Goal: Information Seeking & Learning: Compare options

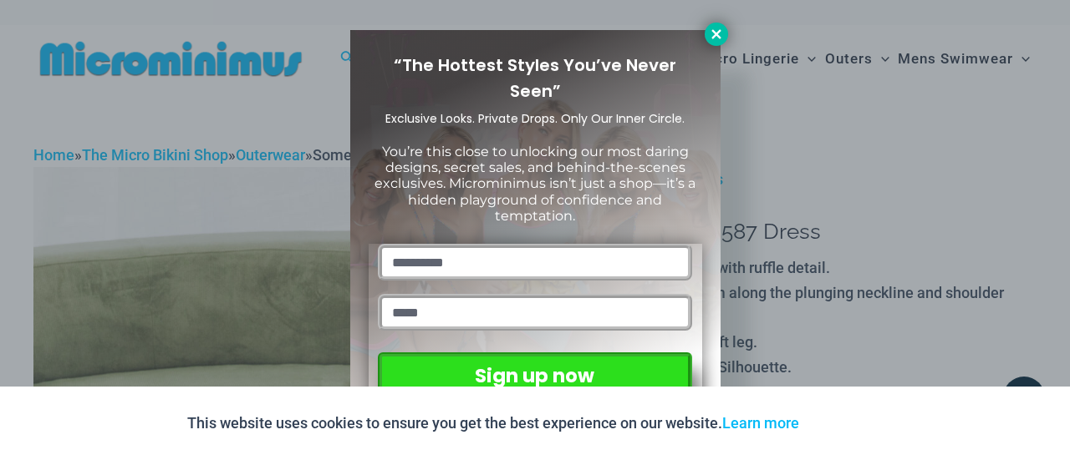
click at [710, 34] on icon at bounding box center [716, 34] width 15 height 15
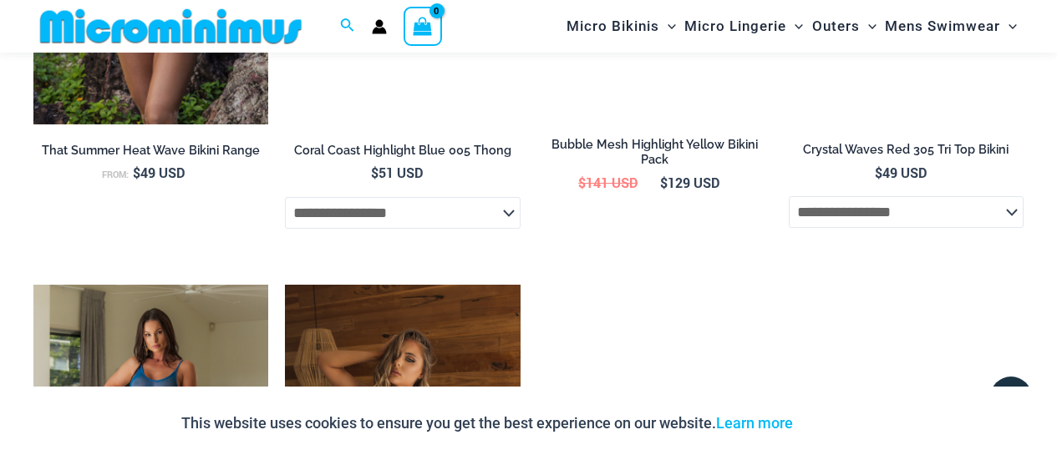
scroll to position [2014, 0]
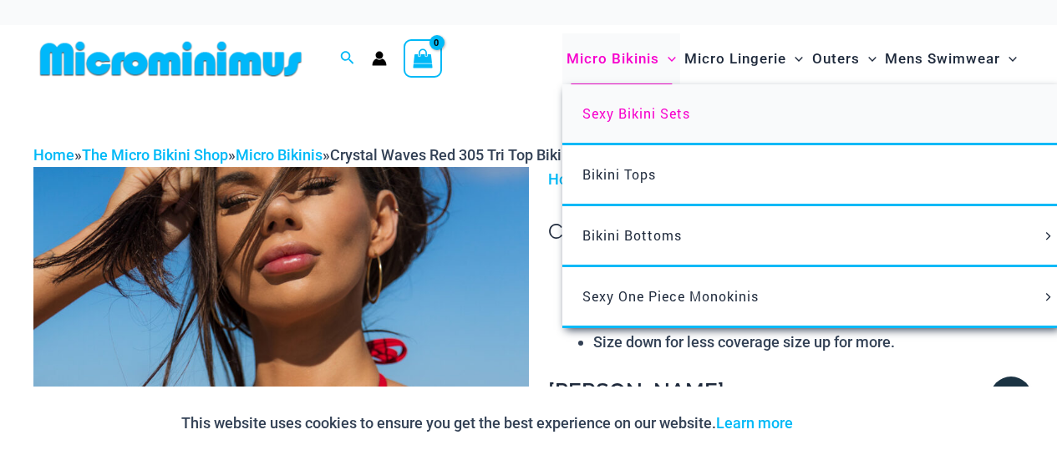
click at [629, 111] on span "Sexy Bikini Sets" at bounding box center [636, 113] width 108 height 18
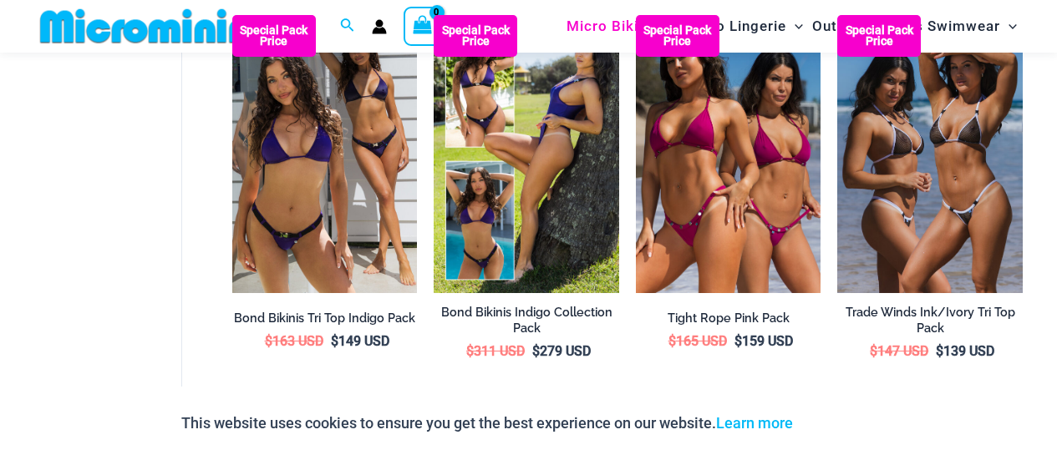
scroll to position [170, 0]
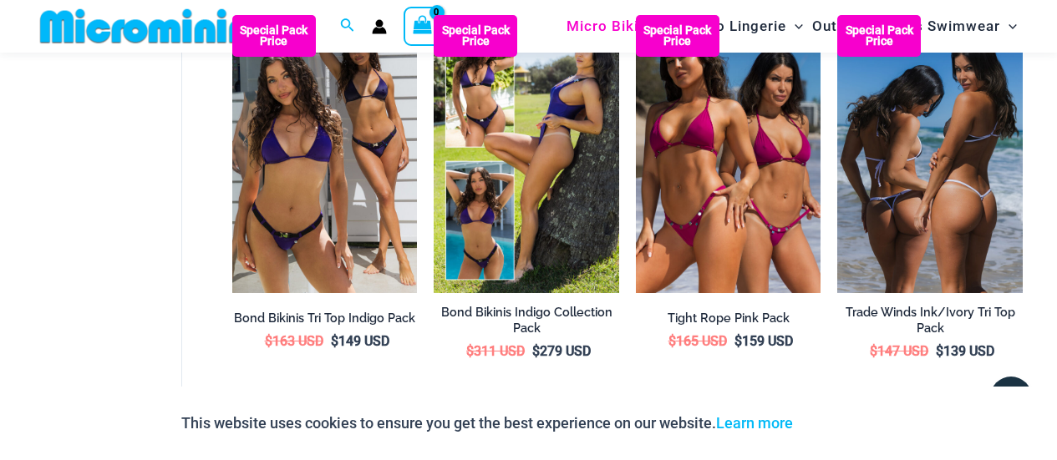
click at [968, 165] on img at bounding box center [930, 153] width 186 height 277
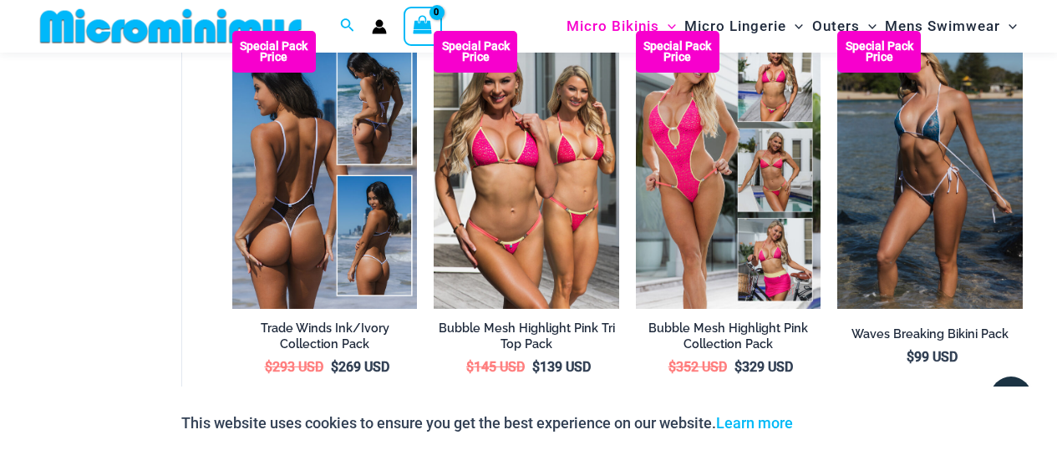
scroll to position [562, 0]
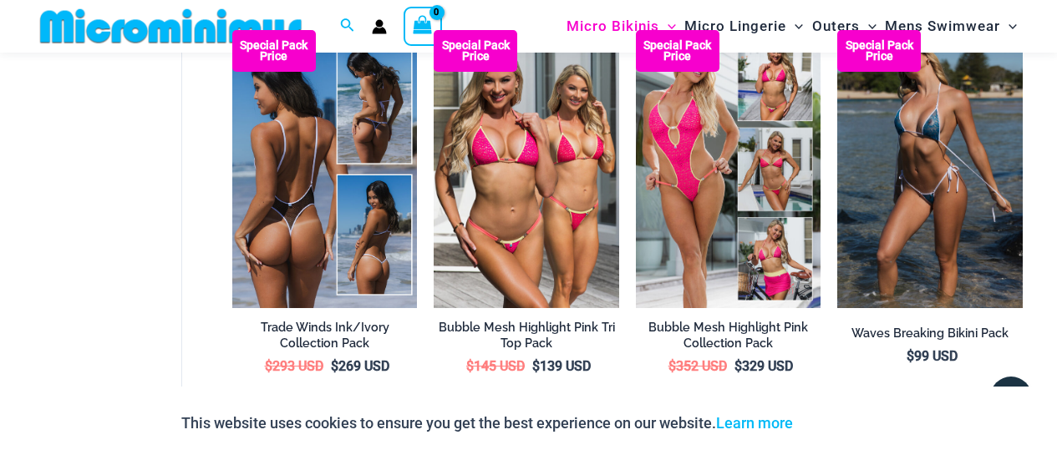
click at [291, 159] on img at bounding box center [325, 168] width 186 height 277
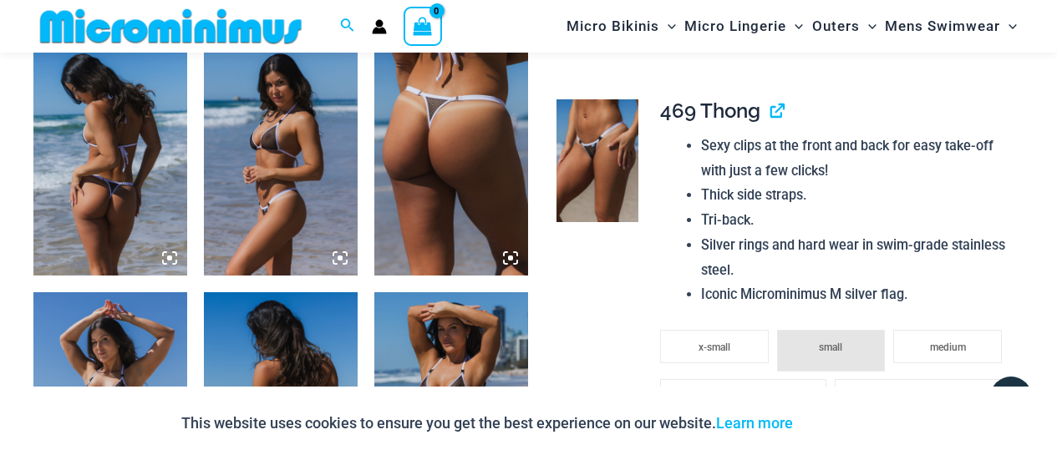
scroll to position [1115, 0]
click at [515, 252] on icon at bounding box center [515, 253] width 3 height 3
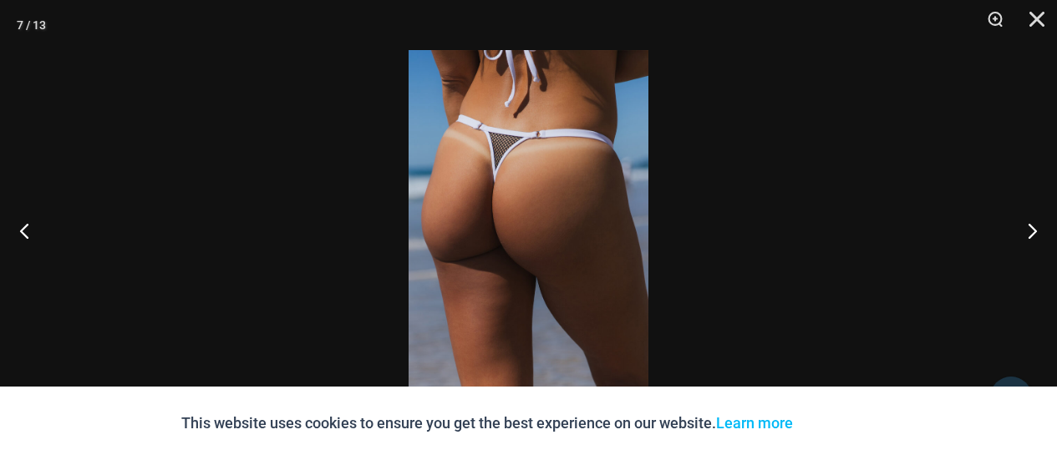
click at [530, 192] on img at bounding box center [529, 230] width 240 height 360
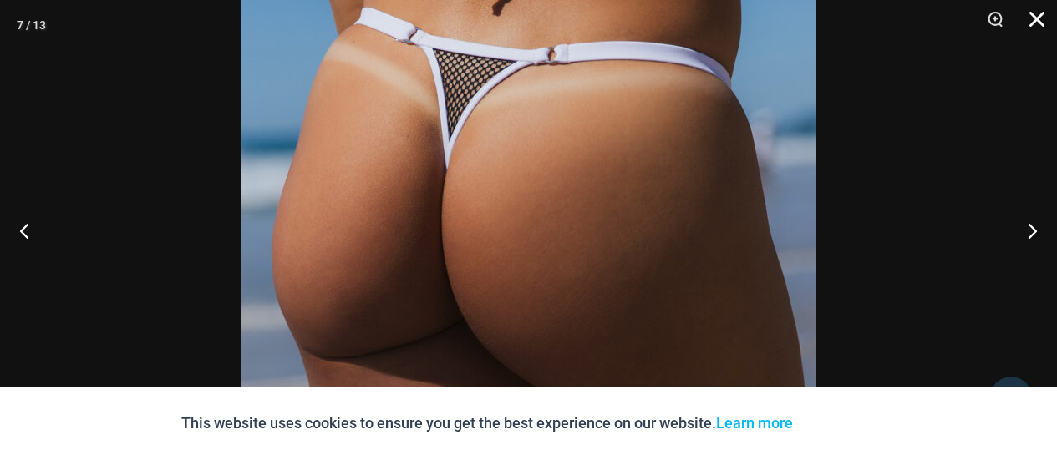
click at [1035, 18] on button "Close" at bounding box center [1031, 25] width 42 height 50
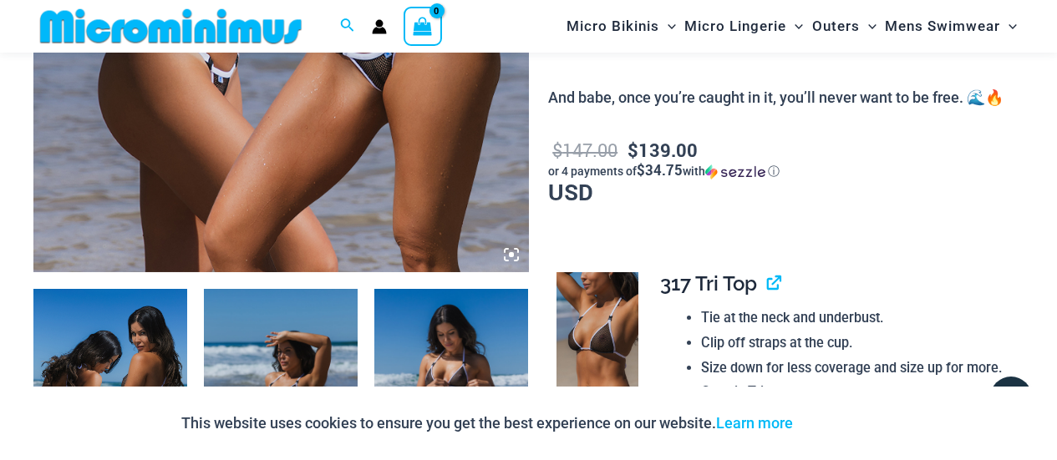
click at [512, 254] on icon at bounding box center [511, 254] width 5 height 5
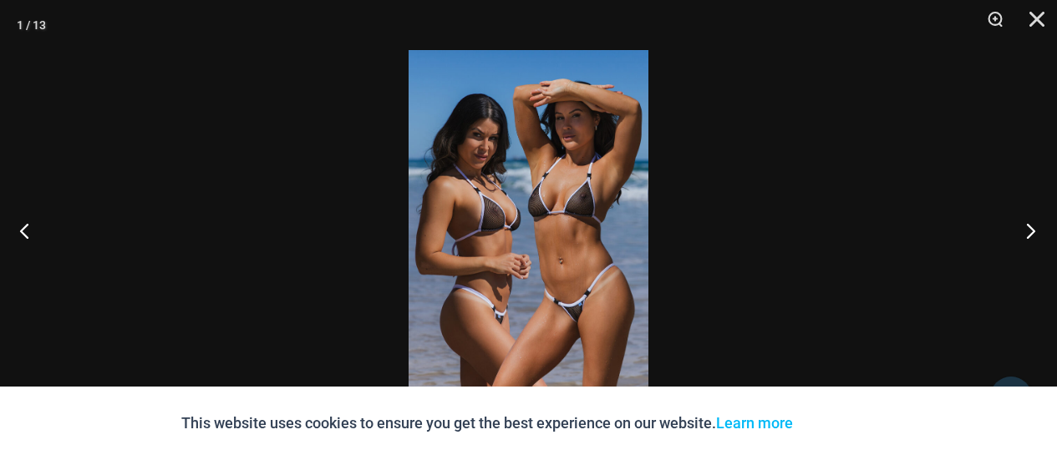
click at [1027, 231] on button "Next" at bounding box center [1025, 231] width 63 height 84
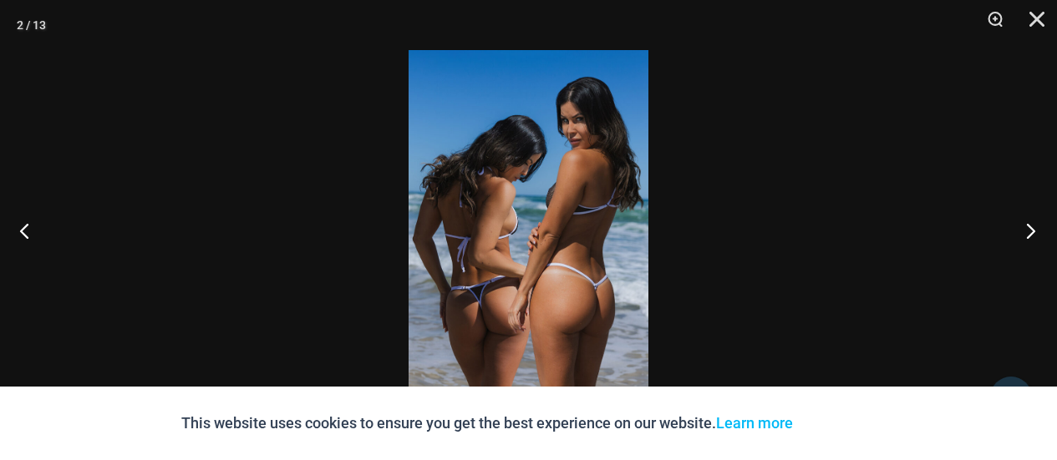
click at [1027, 231] on button "Next" at bounding box center [1025, 231] width 63 height 84
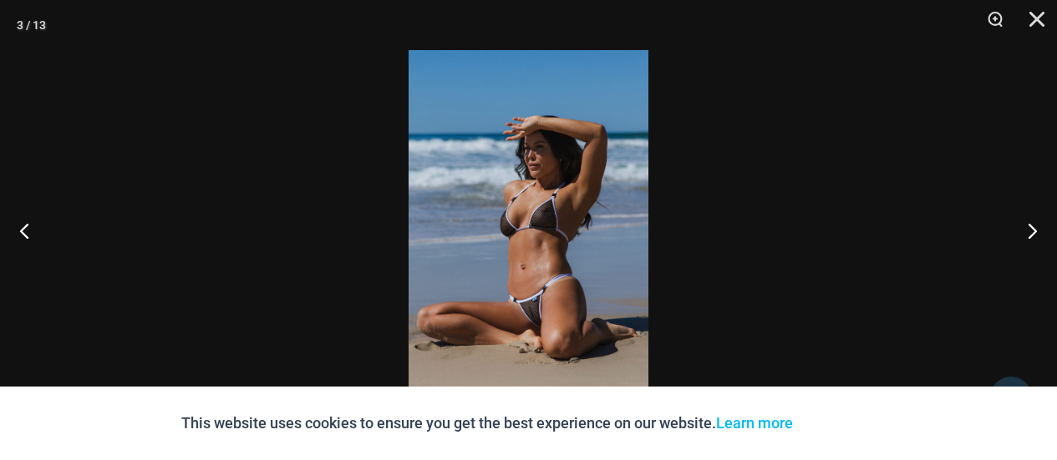
click at [545, 296] on img at bounding box center [529, 230] width 240 height 360
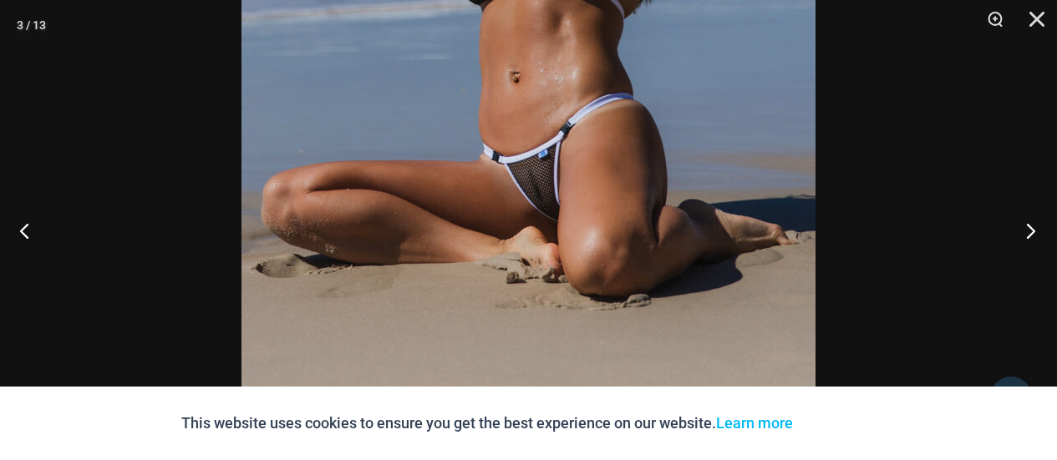
click at [1025, 234] on button "Next" at bounding box center [1025, 231] width 63 height 84
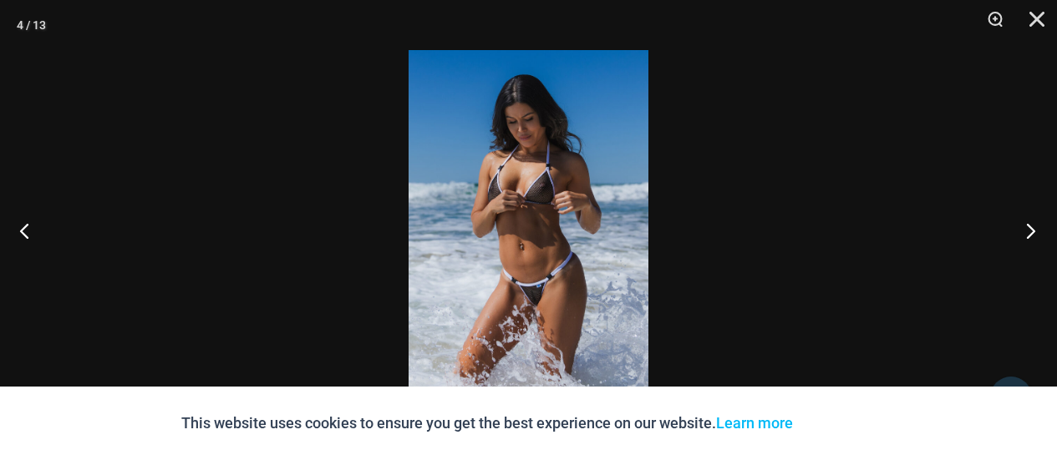
click at [1025, 234] on button "Next" at bounding box center [1025, 231] width 63 height 84
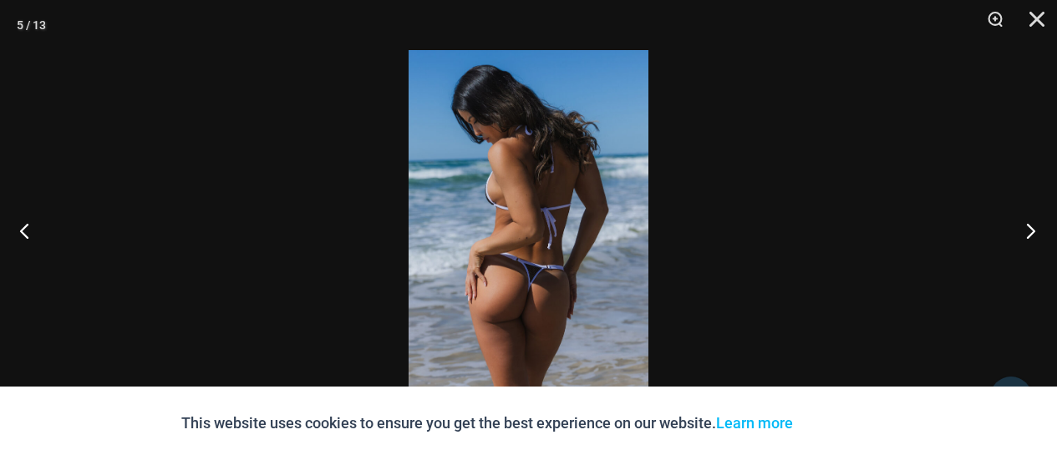
click at [1025, 234] on button "Next" at bounding box center [1025, 231] width 63 height 84
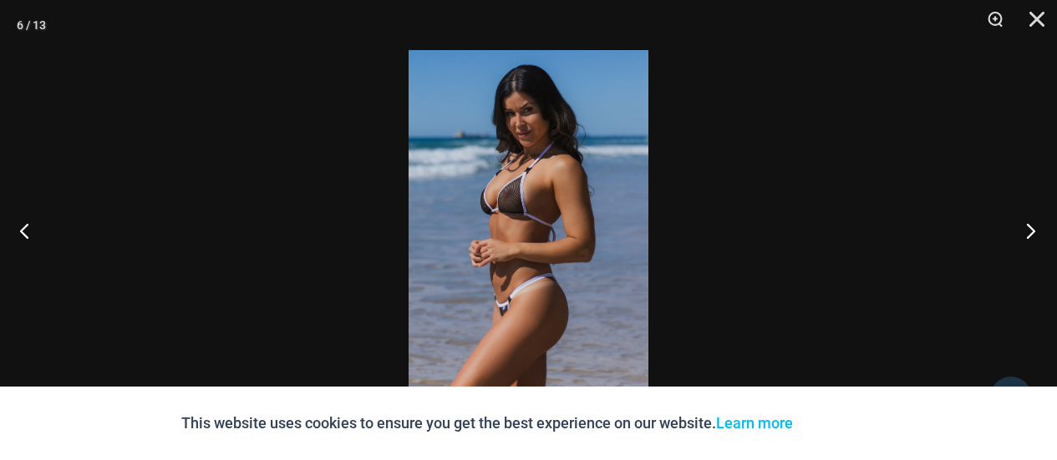
click at [1025, 234] on button "Next" at bounding box center [1025, 231] width 63 height 84
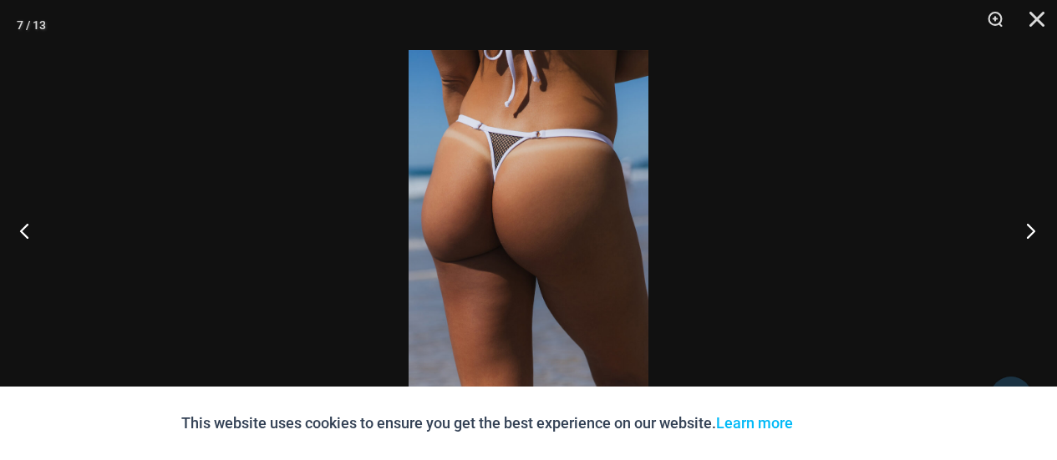
click at [1025, 234] on button "Next" at bounding box center [1025, 231] width 63 height 84
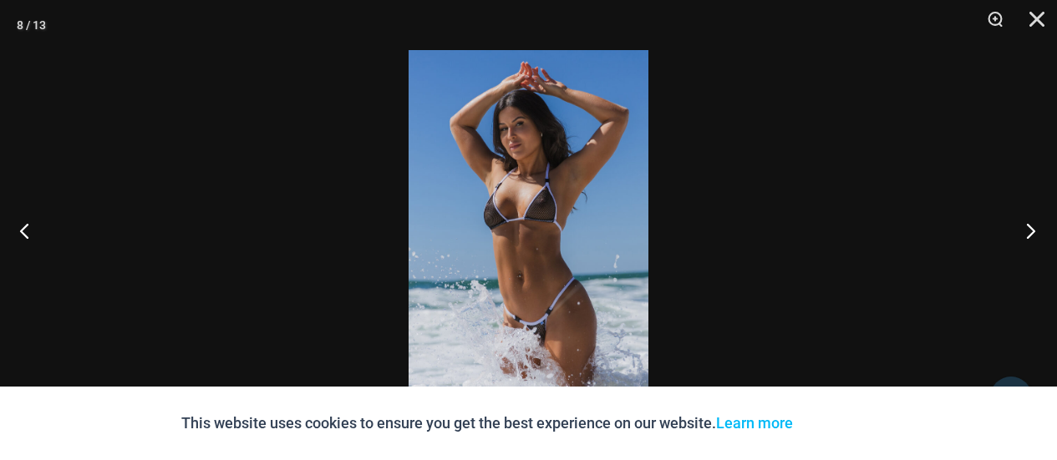
click at [1025, 234] on button "Next" at bounding box center [1025, 231] width 63 height 84
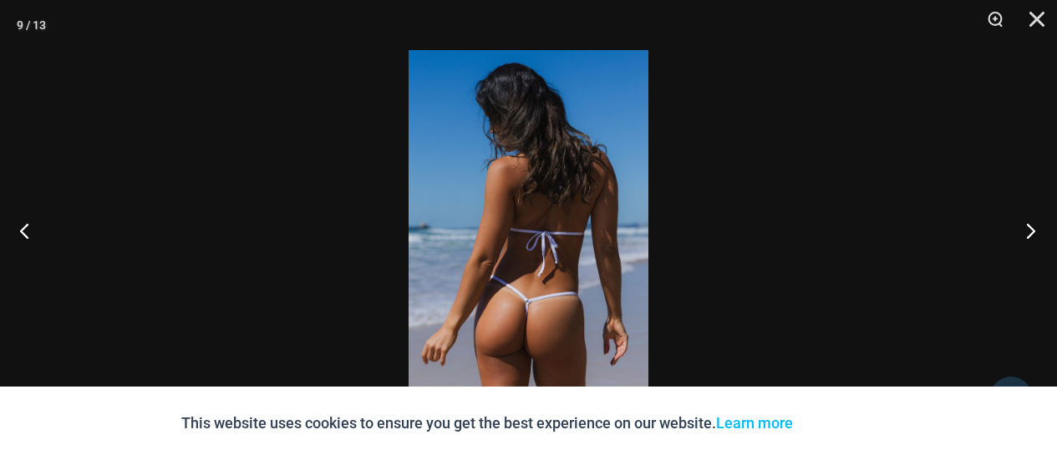
click at [1025, 234] on button "Next" at bounding box center [1025, 231] width 63 height 84
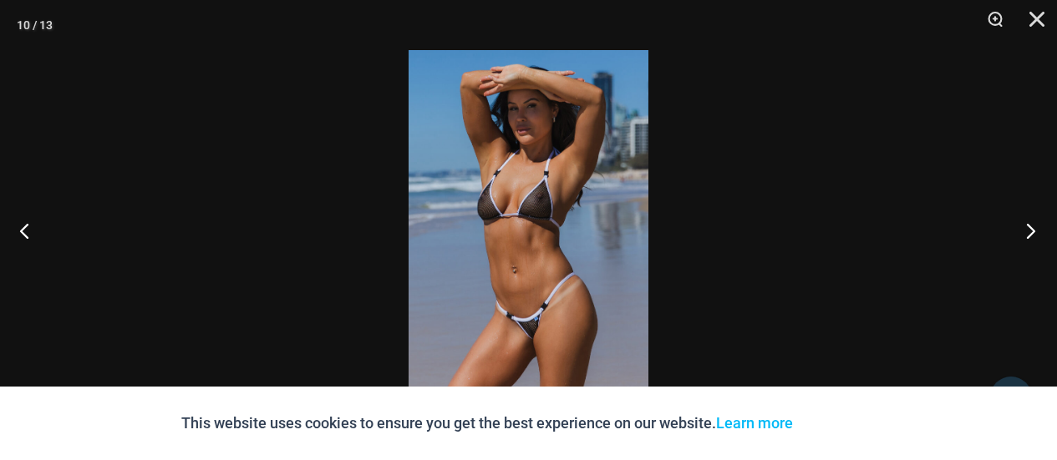
click at [1025, 234] on button "Next" at bounding box center [1025, 231] width 63 height 84
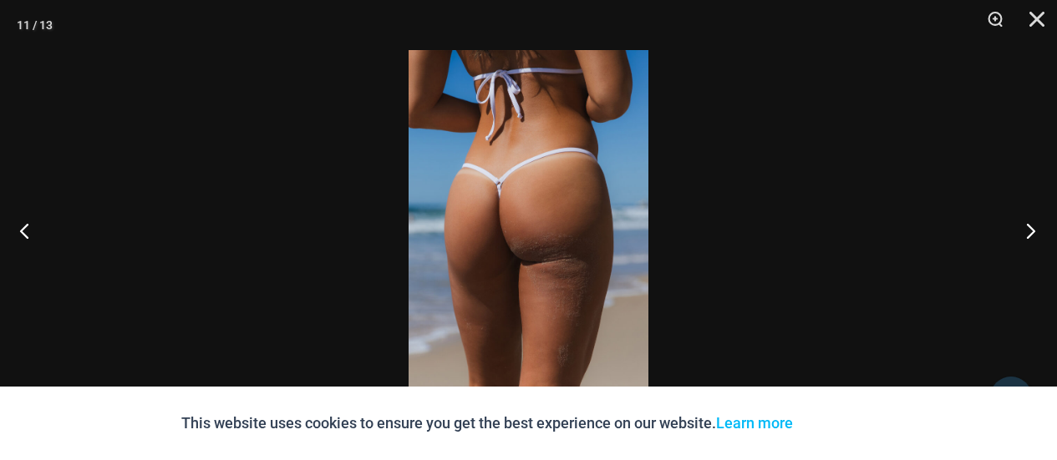
click at [1025, 234] on button "Next" at bounding box center [1025, 231] width 63 height 84
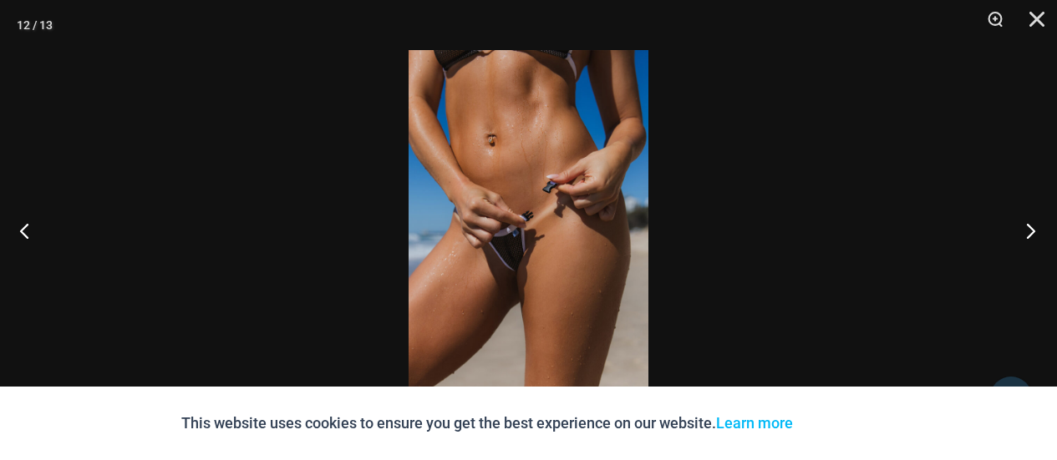
click at [1025, 234] on button "Next" at bounding box center [1025, 231] width 63 height 84
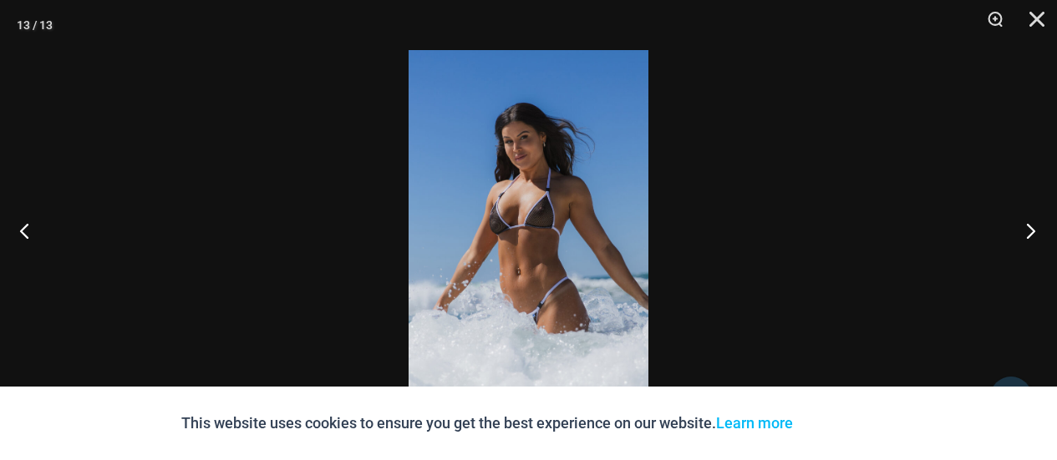
click at [1025, 234] on button "Next" at bounding box center [1025, 231] width 63 height 84
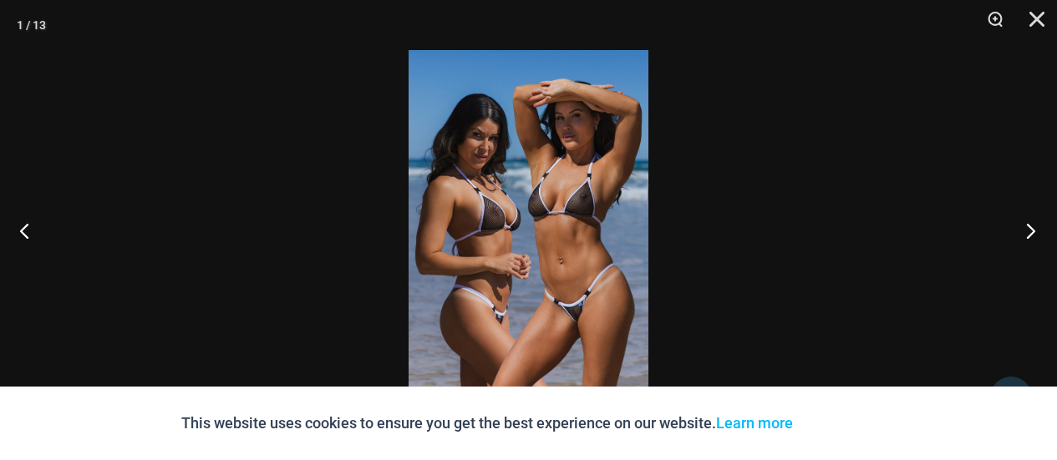
click at [1025, 234] on button "Next" at bounding box center [1025, 231] width 63 height 84
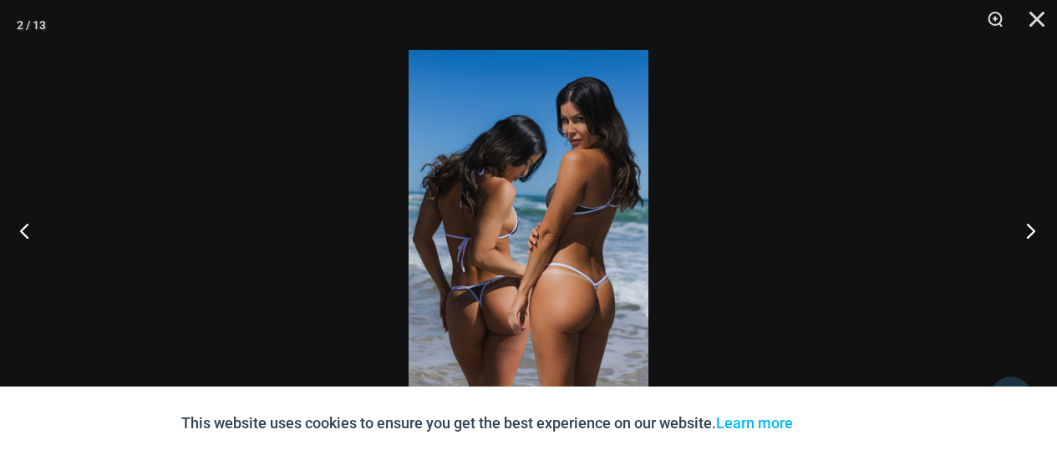
click at [1025, 234] on button "Next" at bounding box center [1025, 231] width 63 height 84
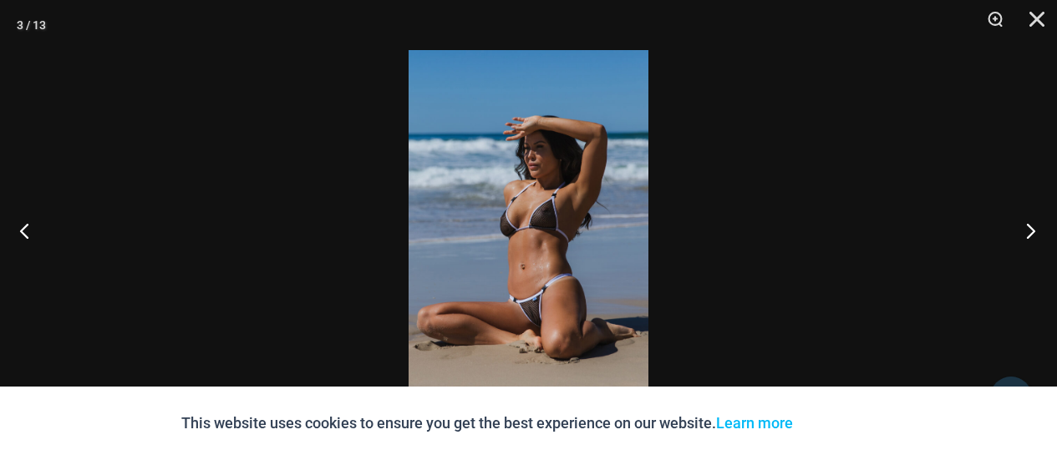
click at [1025, 234] on button "Next" at bounding box center [1025, 231] width 63 height 84
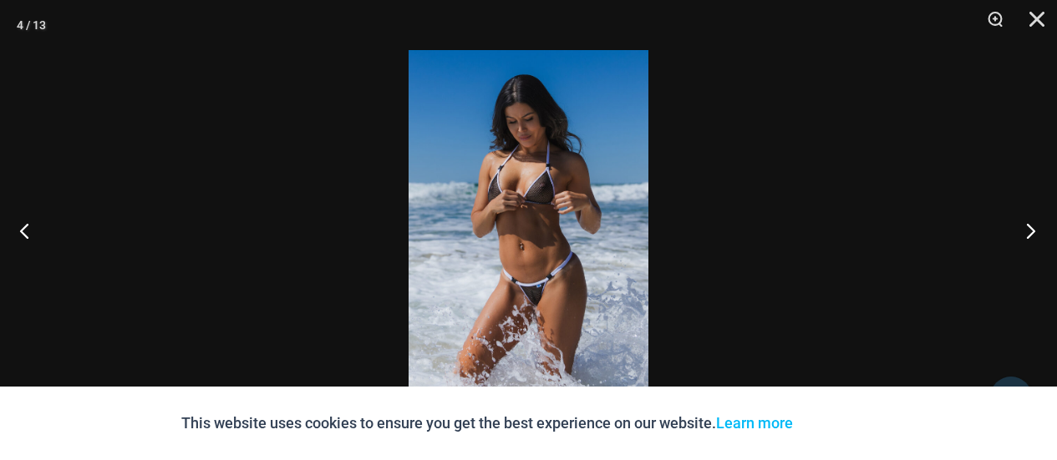
click at [1025, 234] on button "Next" at bounding box center [1025, 231] width 63 height 84
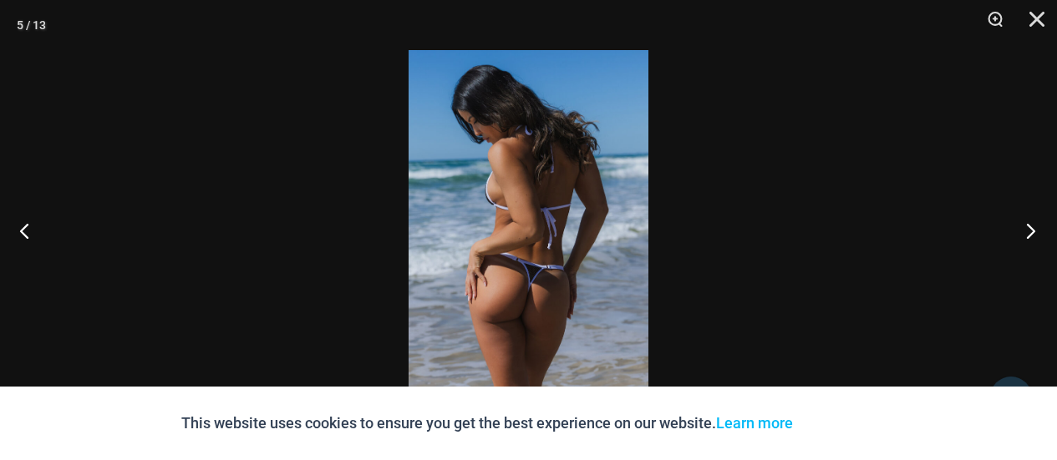
click at [1025, 234] on button "Next" at bounding box center [1025, 231] width 63 height 84
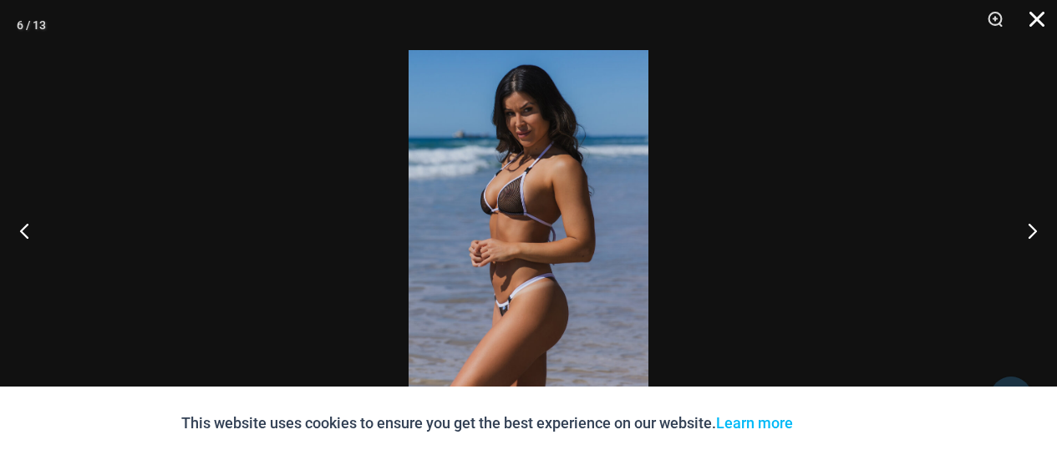
click at [1035, 19] on button "Close" at bounding box center [1031, 25] width 42 height 50
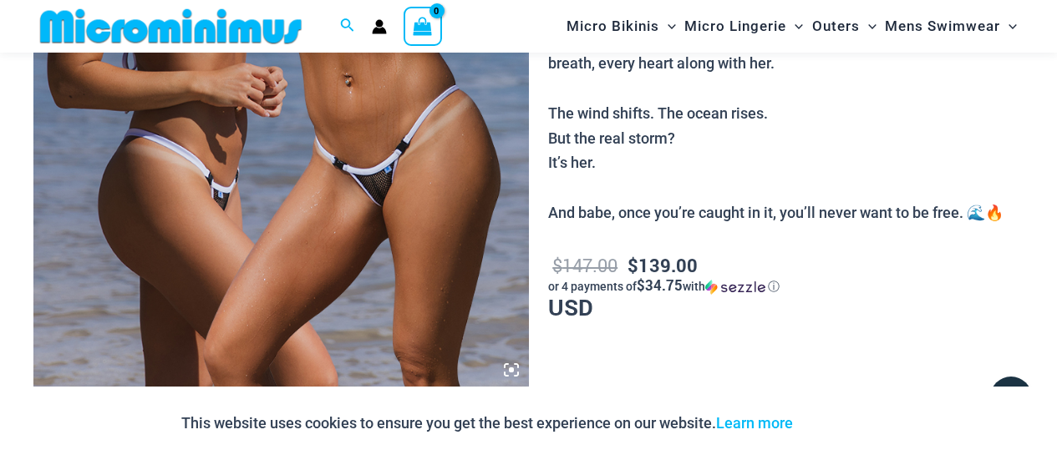
scroll to position [508, 0]
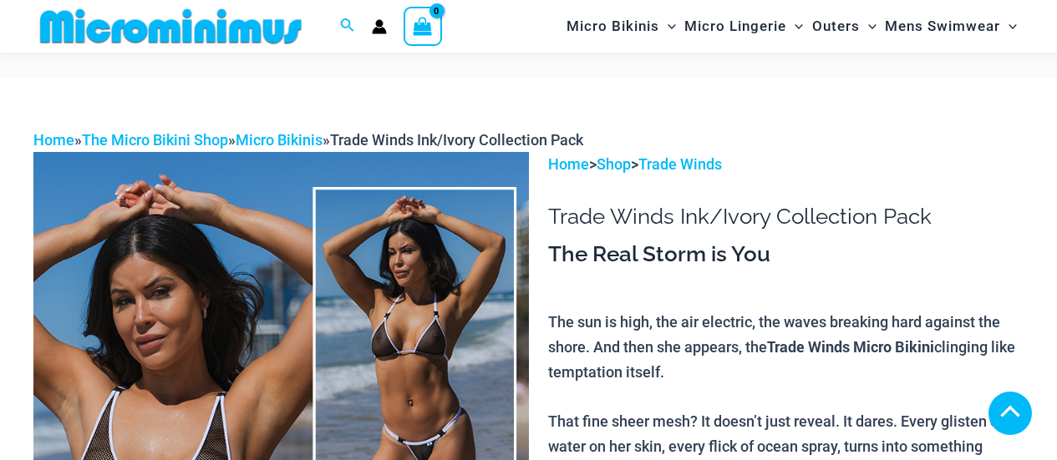
scroll to position [698, 0]
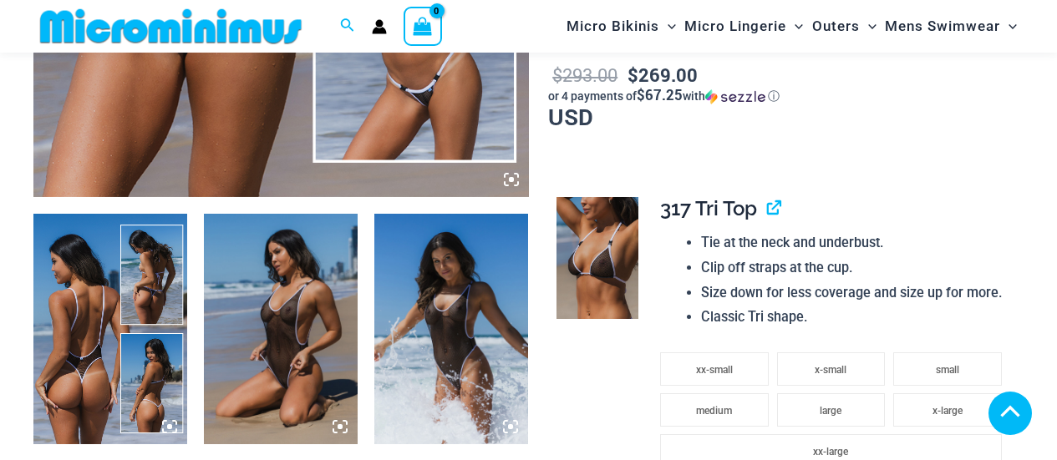
click at [515, 180] on icon at bounding box center [511, 179] width 15 height 15
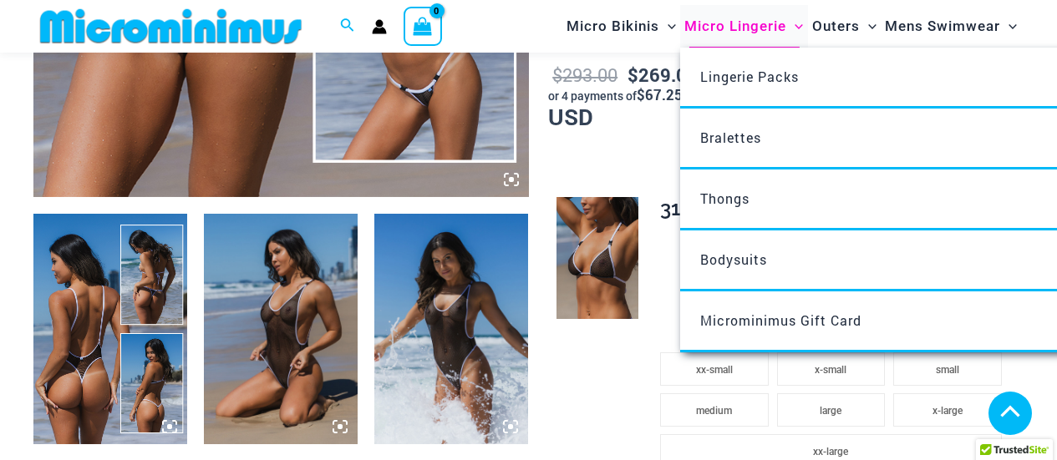
scroll to position [696, 0]
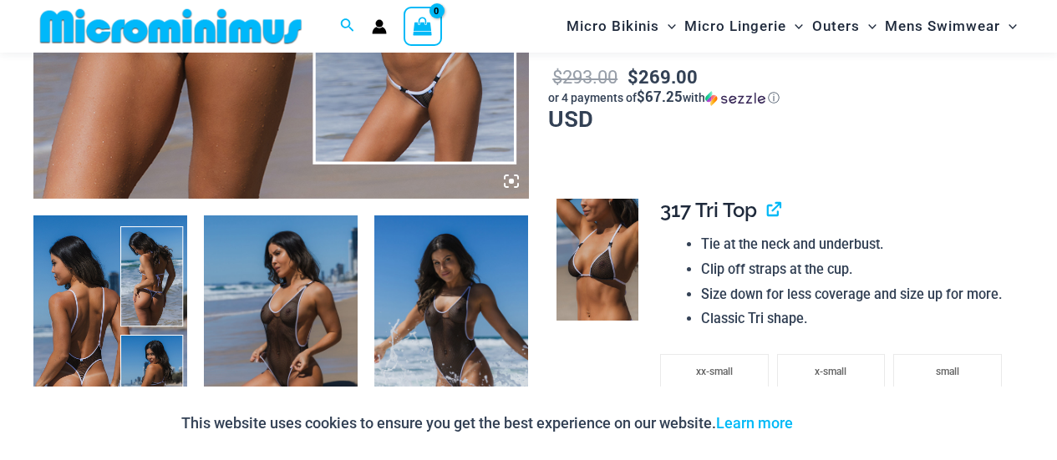
click at [506, 178] on icon at bounding box center [511, 181] width 15 height 15
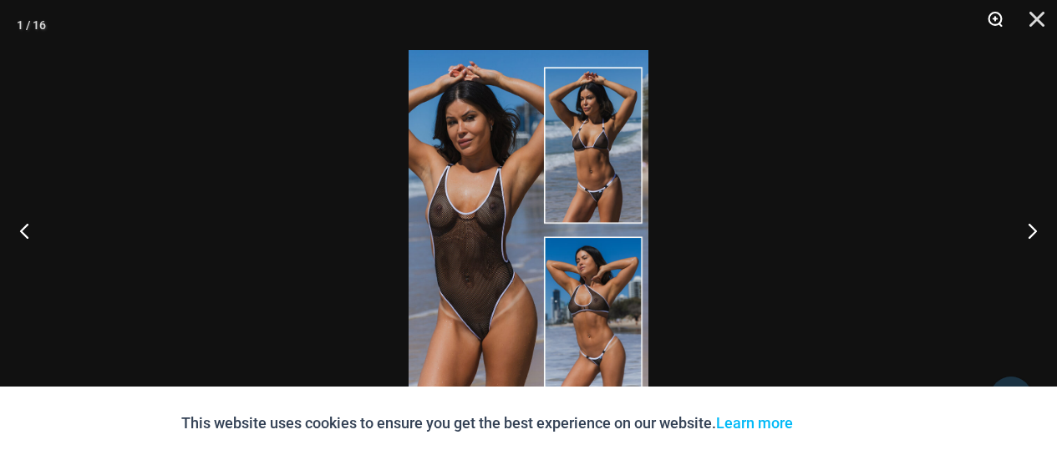
click at [989, 16] on button "Zoom" at bounding box center [990, 25] width 42 height 50
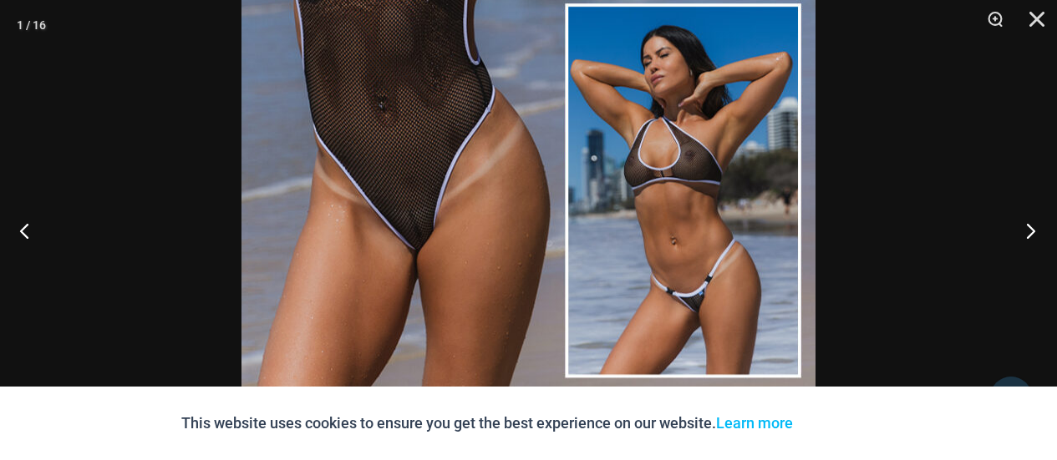
click at [1022, 226] on button "Next" at bounding box center [1025, 231] width 63 height 84
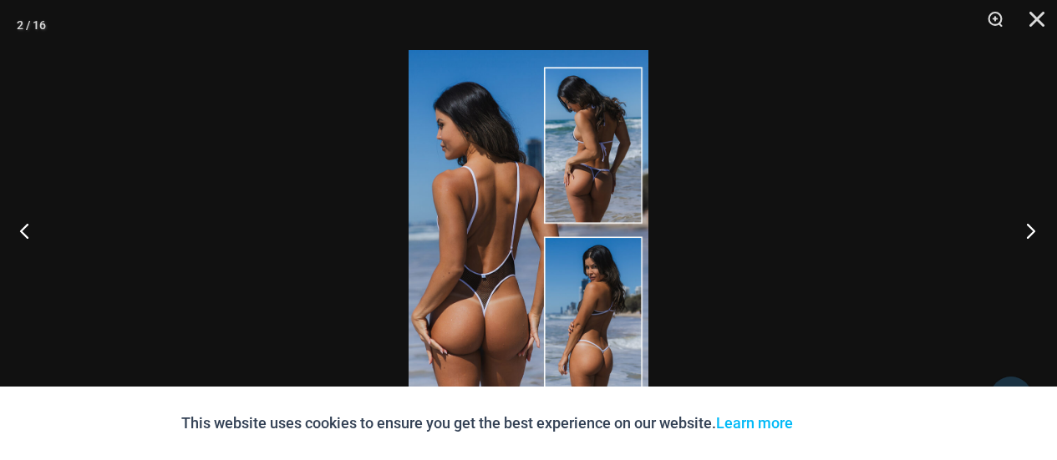
click at [1030, 228] on button "Next" at bounding box center [1025, 231] width 63 height 84
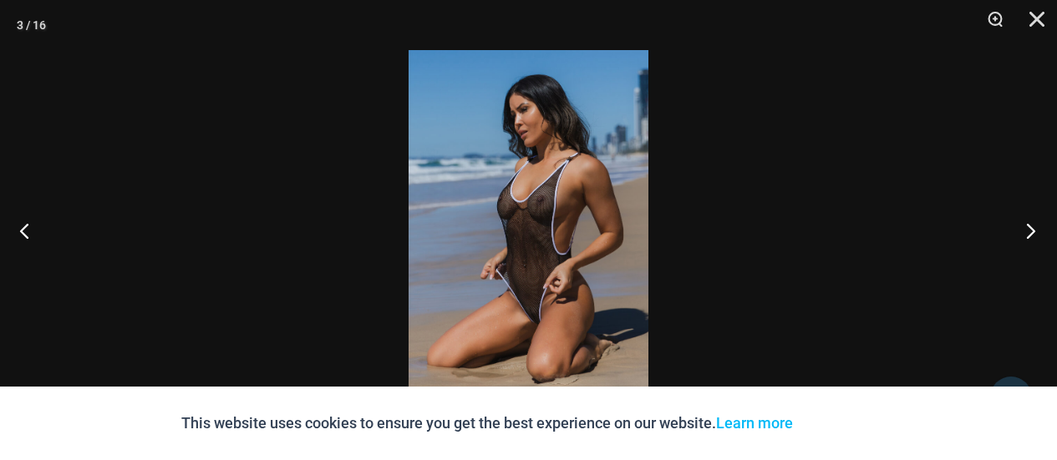
click at [1030, 228] on button "Next" at bounding box center [1025, 231] width 63 height 84
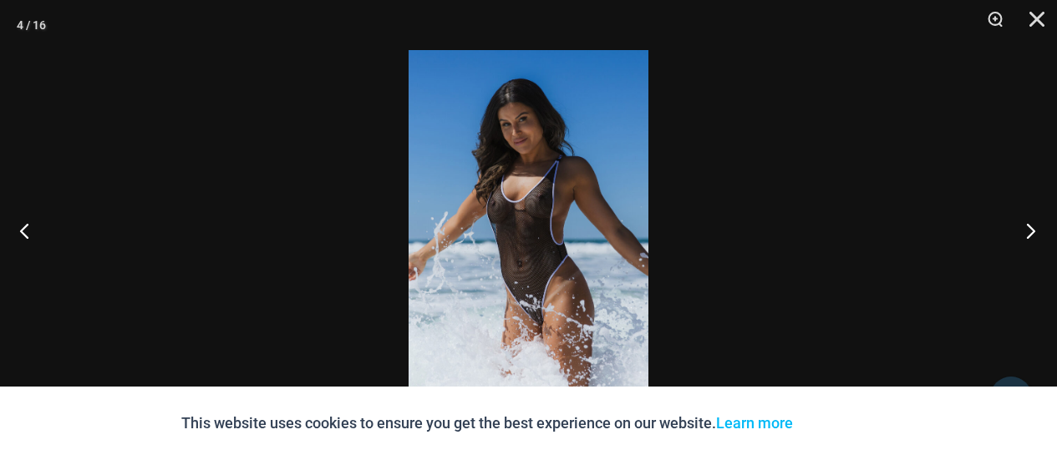
click at [1029, 228] on button "Next" at bounding box center [1025, 231] width 63 height 84
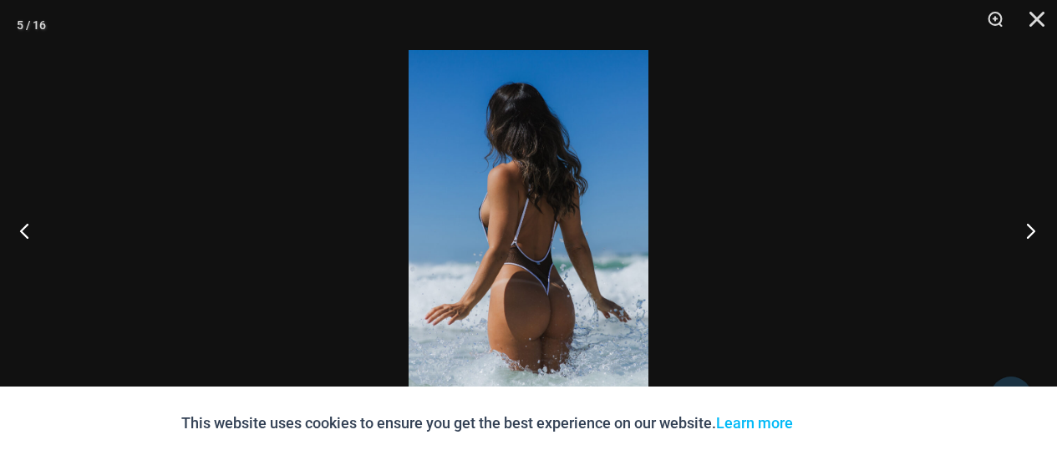
click at [1029, 228] on button "Next" at bounding box center [1025, 231] width 63 height 84
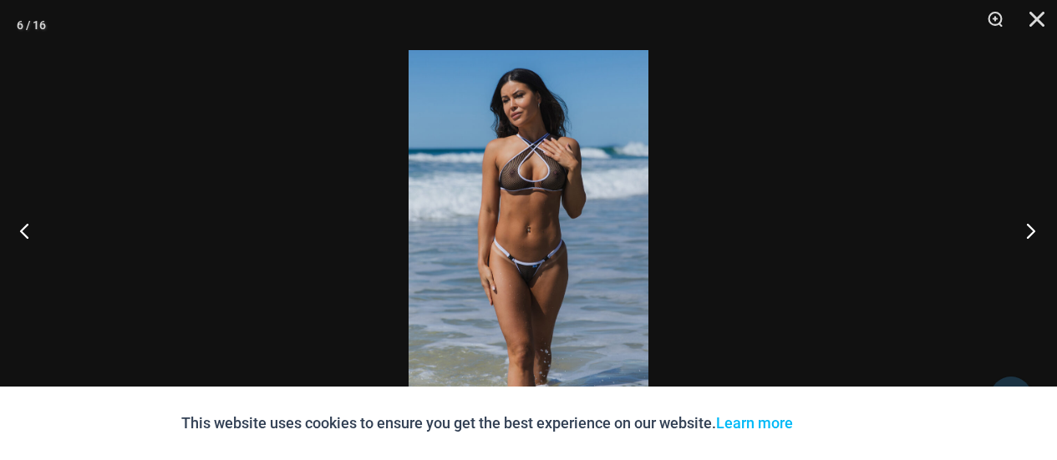
click at [1029, 228] on button "Next" at bounding box center [1025, 231] width 63 height 84
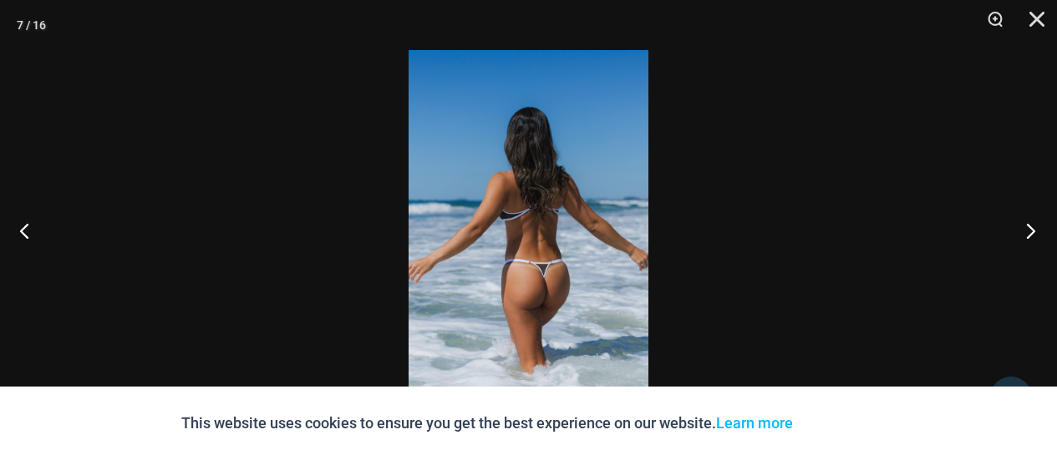
click at [1029, 228] on button "Next" at bounding box center [1025, 231] width 63 height 84
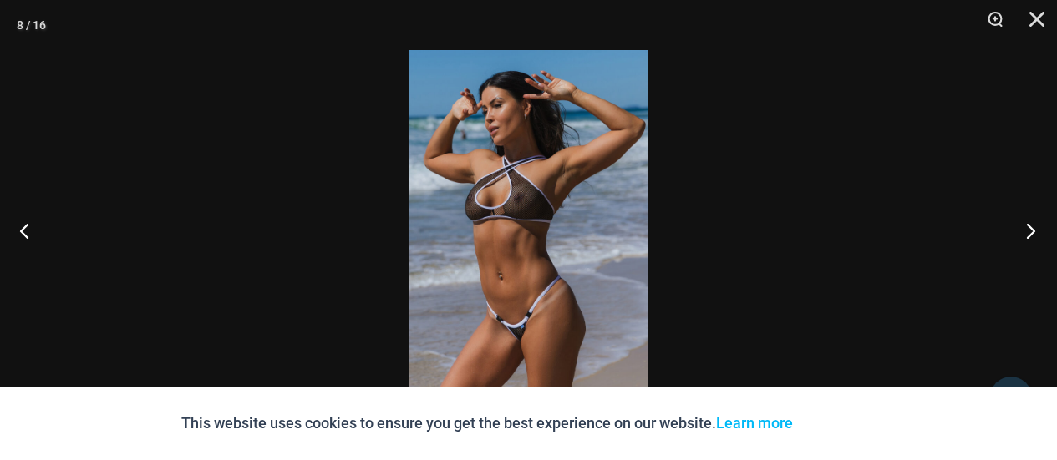
click at [1027, 228] on button "Next" at bounding box center [1025, 231] width 63 height 84
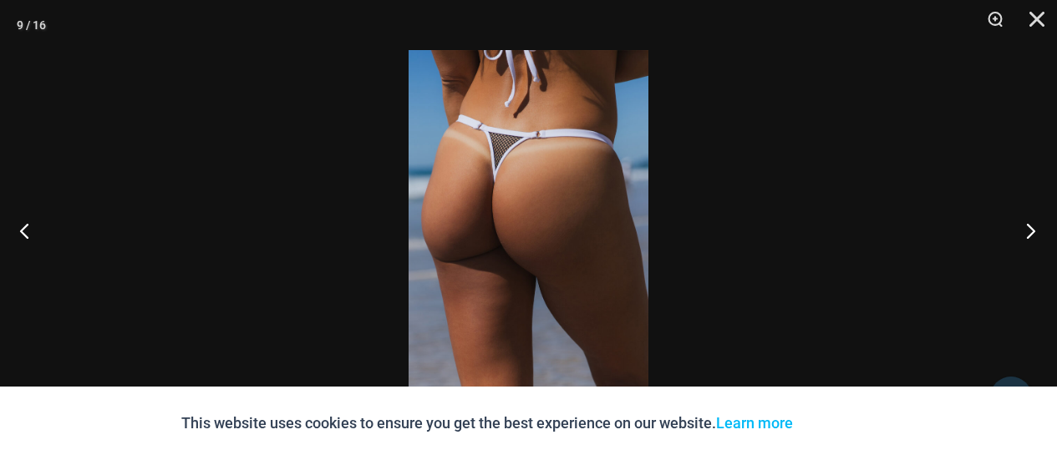
click at [1027, 228] on button "Next" at bounding box center [1025, 231] width 63 height 84
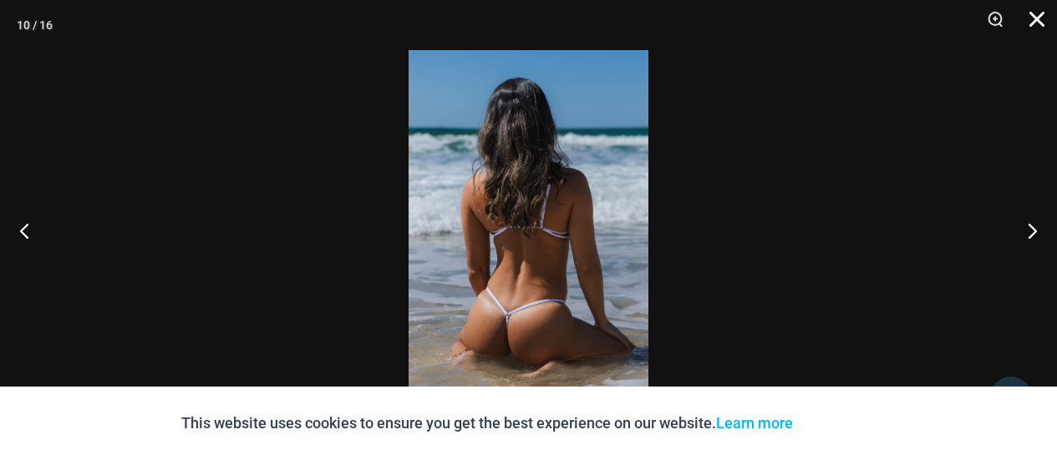
click at [1030, 23] on button "Close" at bounding box center [1031, 25] width 42 height 50
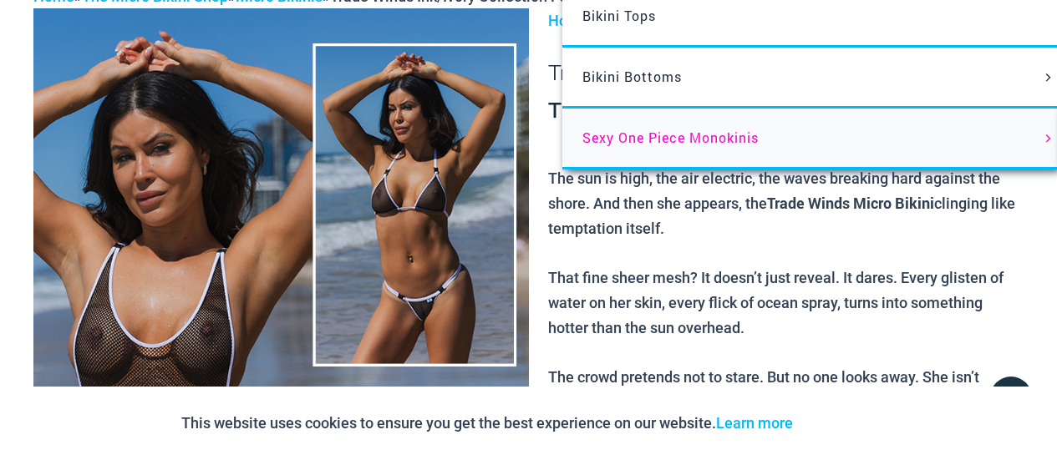
scroll to position [0, 0]
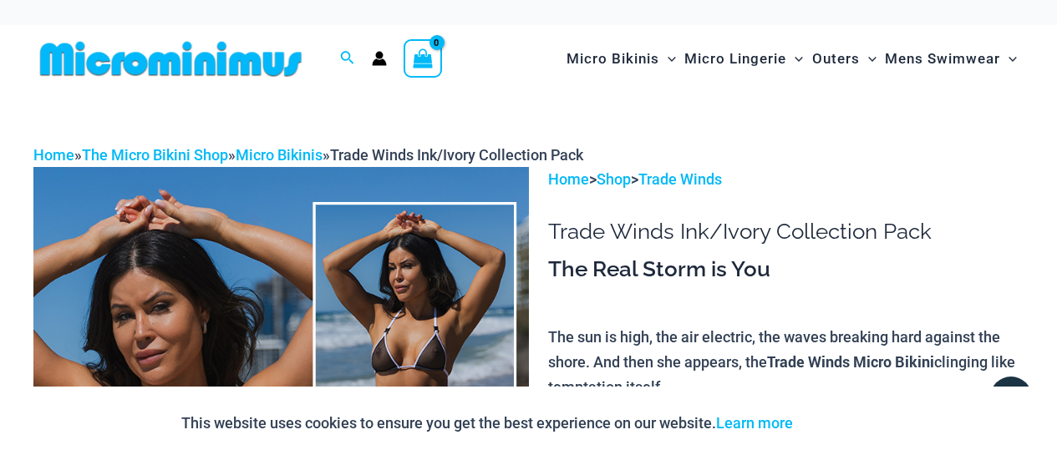
click at [213, 62] on img at bounding box center [170, 59] width 275 height 38
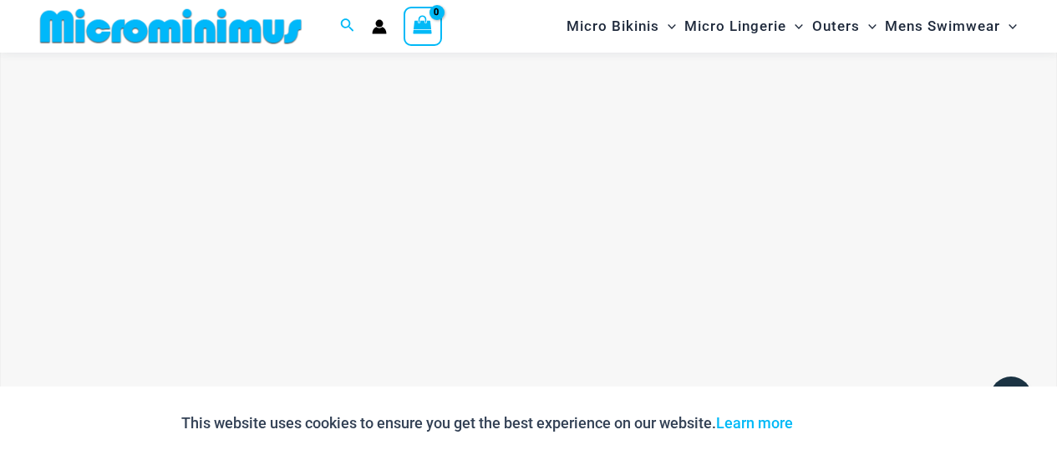
scroll to position [519, 0]
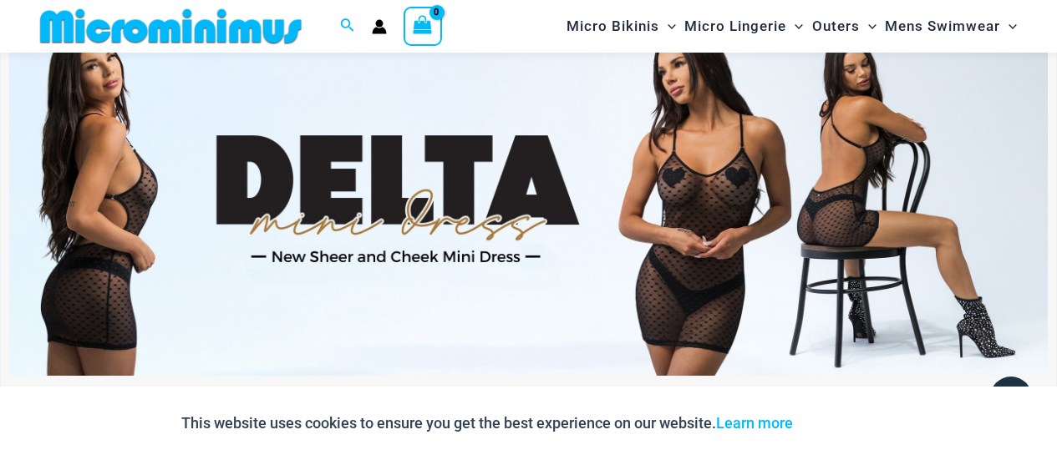
click at [694, 273] on img at bounding box center [528, 199] width 1039 height 353
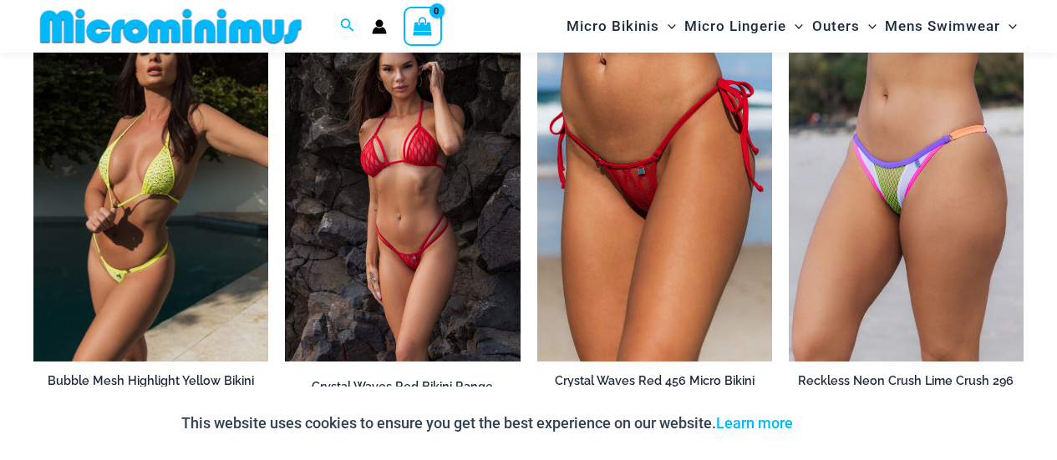
scroll to position [1946, 0]
click at [184, 216] on img at bounding box center [150, 185] width 235 height 353
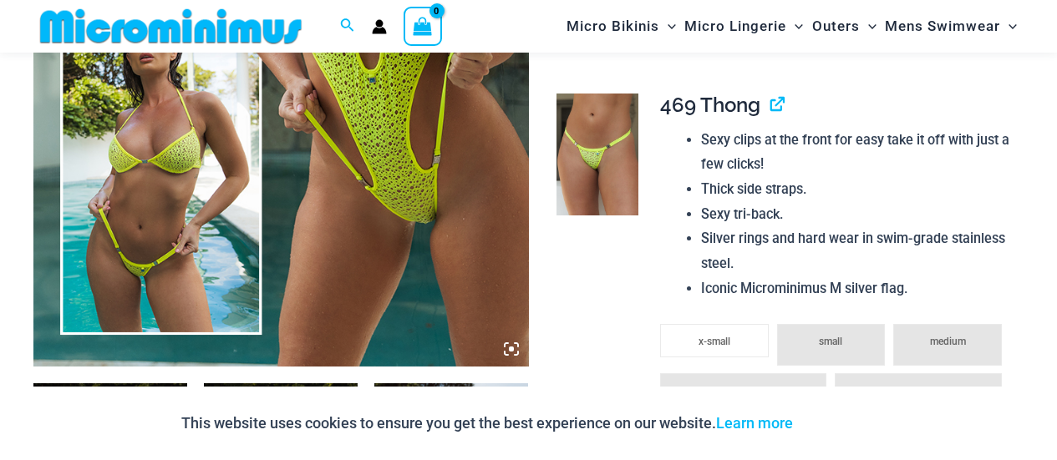
scroll to position [528, 0]
click at [511, 353] on icon at bounding box center [511, 349] width 15 height 15
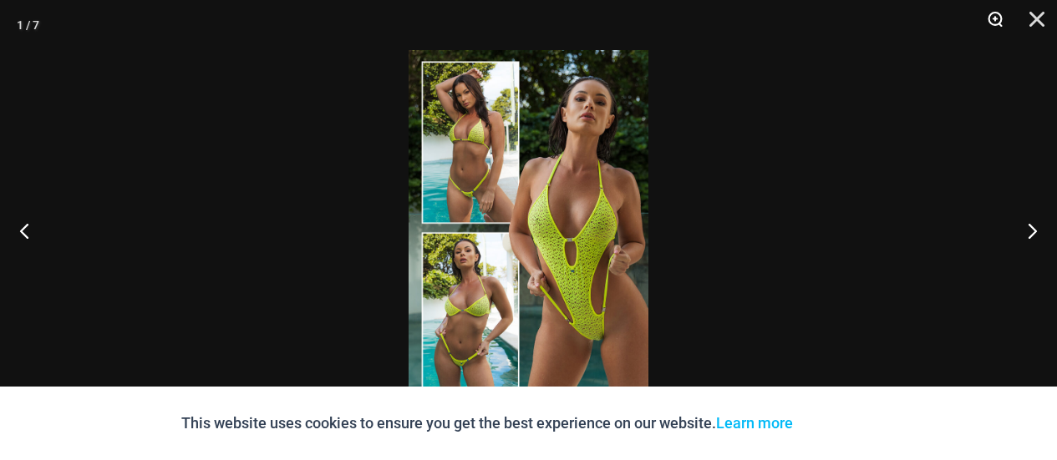
click at [984, 27] on button "Zoom" at bounding box center [990, 25] width 42 height 50
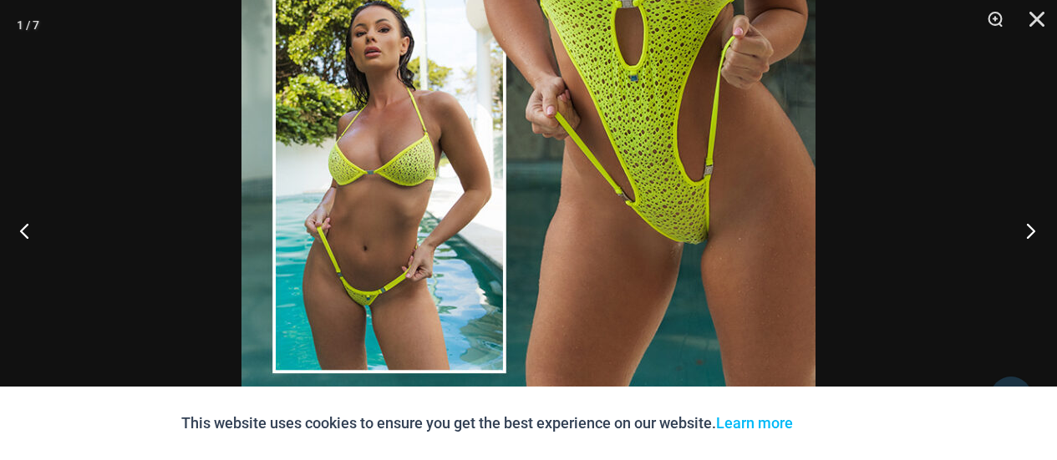
click at [1034, 236] on button "Next" at bounding box center [1025, 231] width 63 height 84
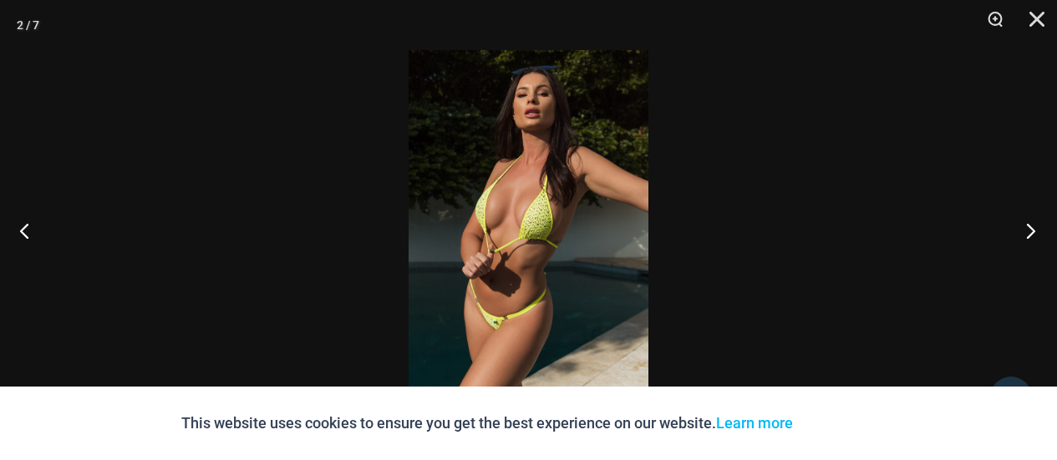
click at [1016, 228] on button "Next" at bounding box center [1025, 231] width 63 height 84
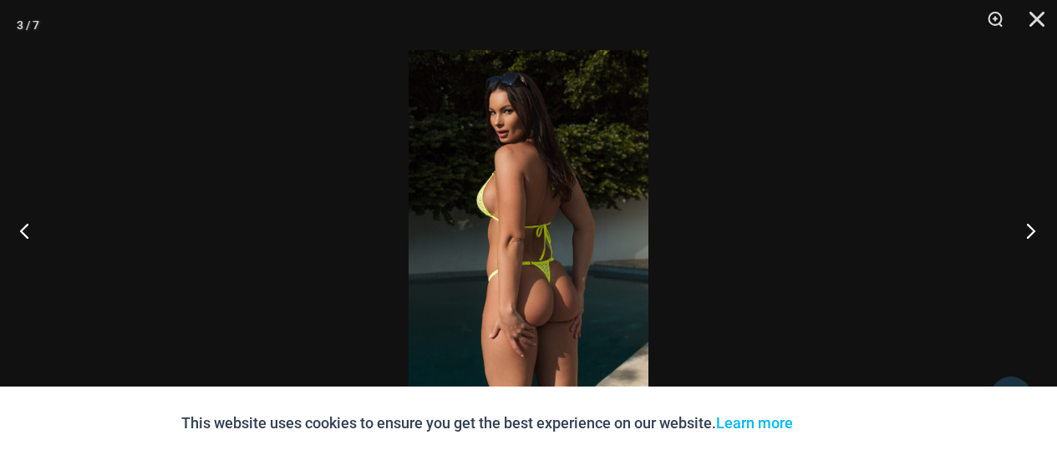
click at [1016, 228] on button "Next" at bounding box center [1025, 231] width 63 height 84
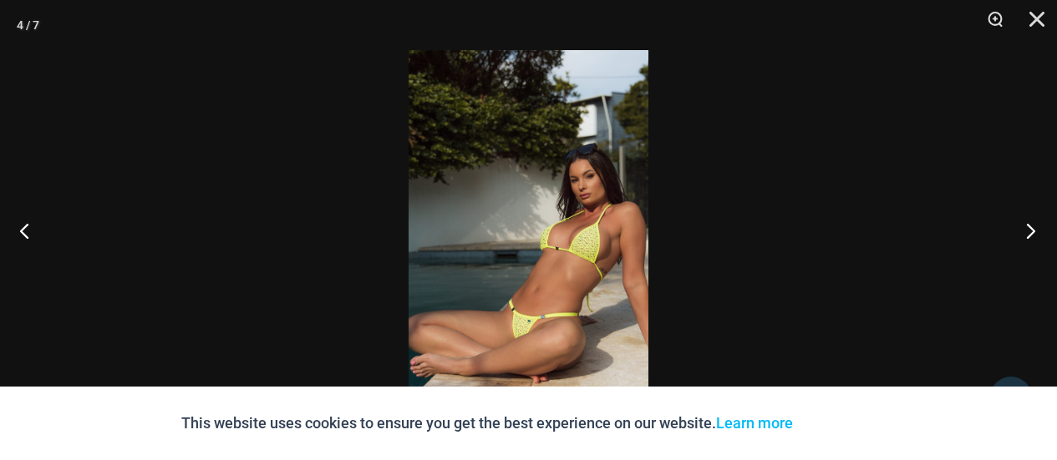
click at [1016, 228] on button "Next" at bounding box center [1025, 231] width 63 height 84
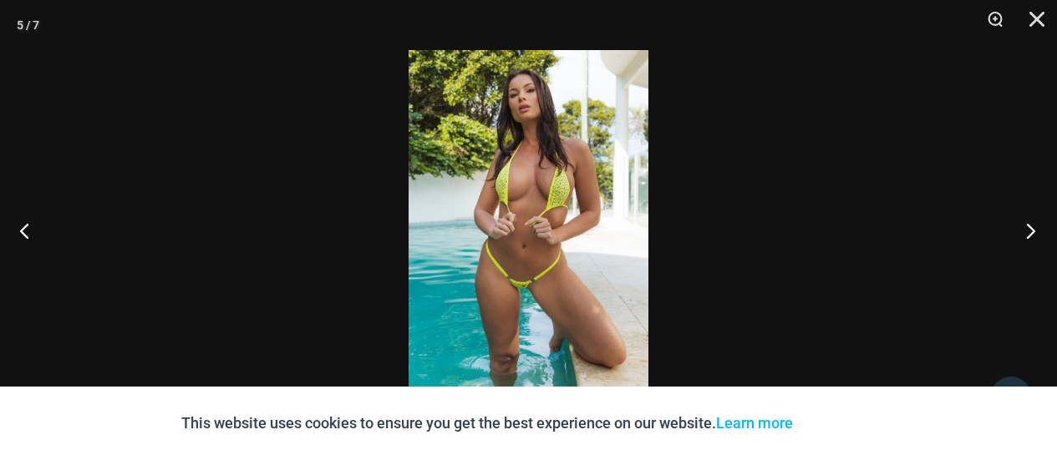
click at [1016, 228] on button "Next" at bounding box center [1025, 231] width 63 height 84
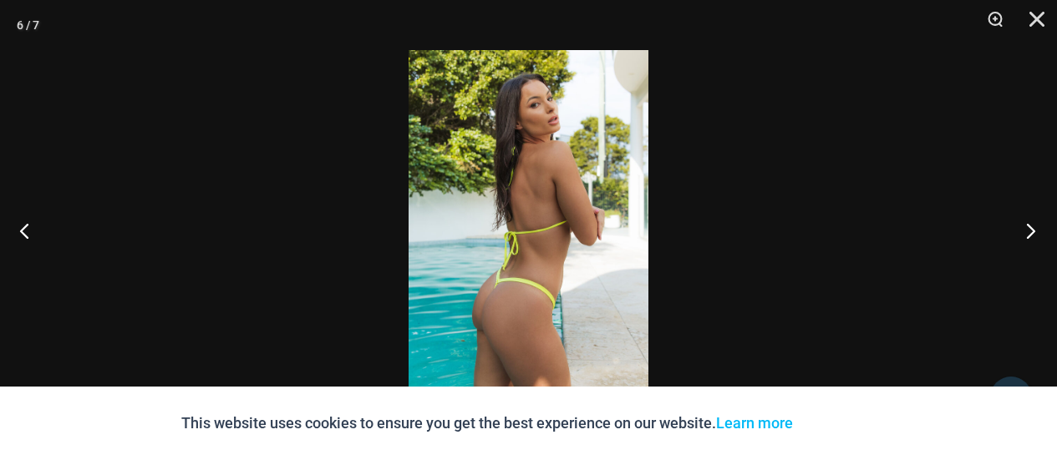
click at [1016, 228] on button "Next" at bounding box center [1025, 231] width 63 height 84
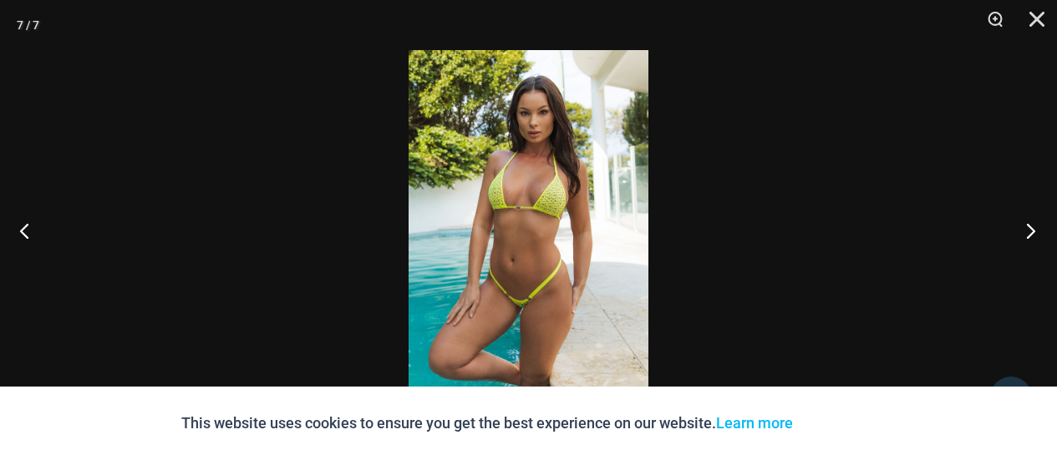
click at [1016, 228] on button "Next" at bounding box center [1025, 231] width 63 height 84
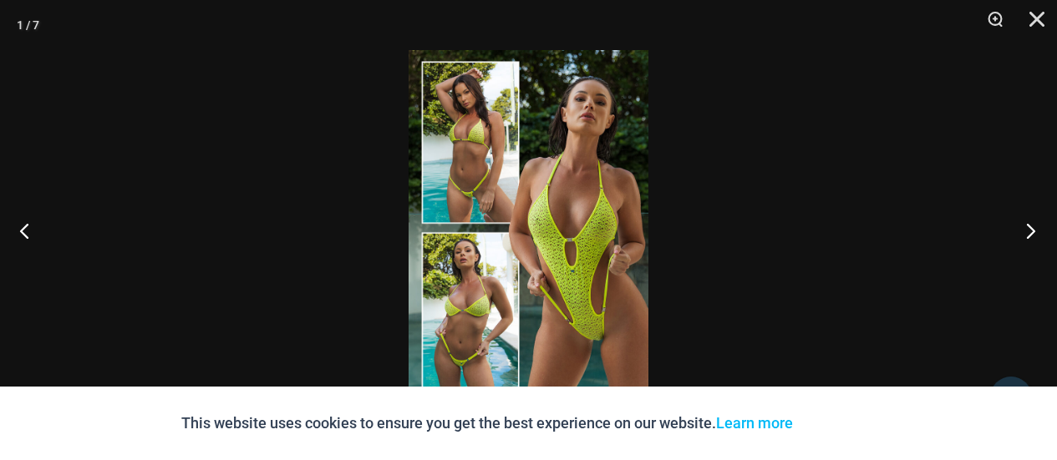
click at [1016, 228] on button "Next" at bounding box center [1025, 231] width 63 height 84
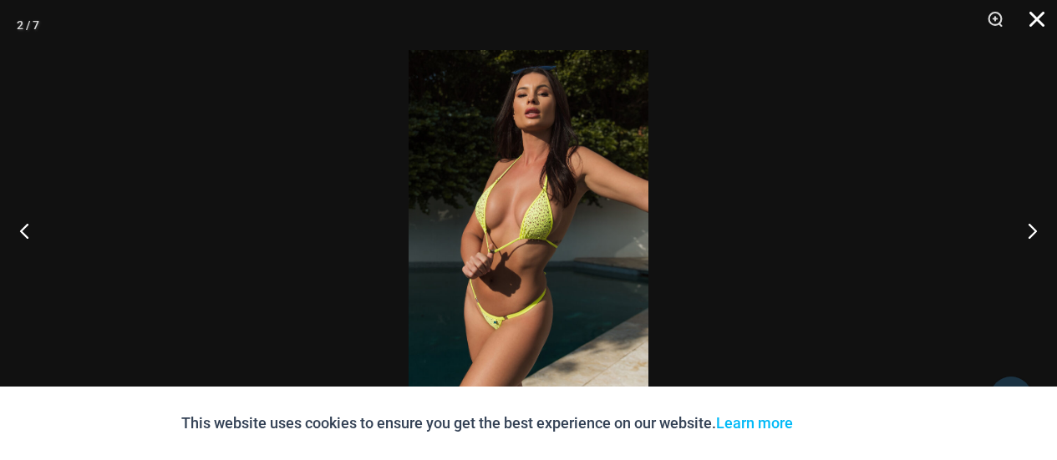
click at [1036, 21] on button "Close" at bounding box center [1031, 25] width 42 height 50
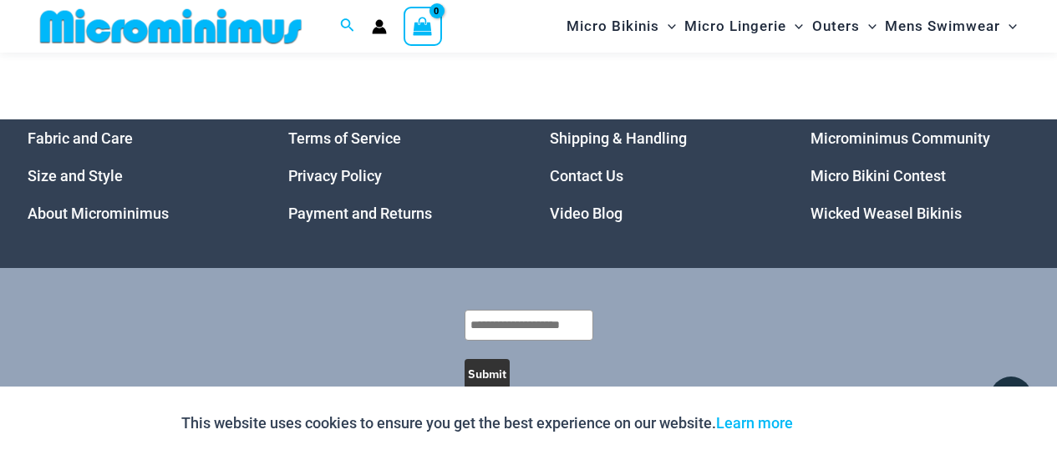
scroll to position [4515, 0]
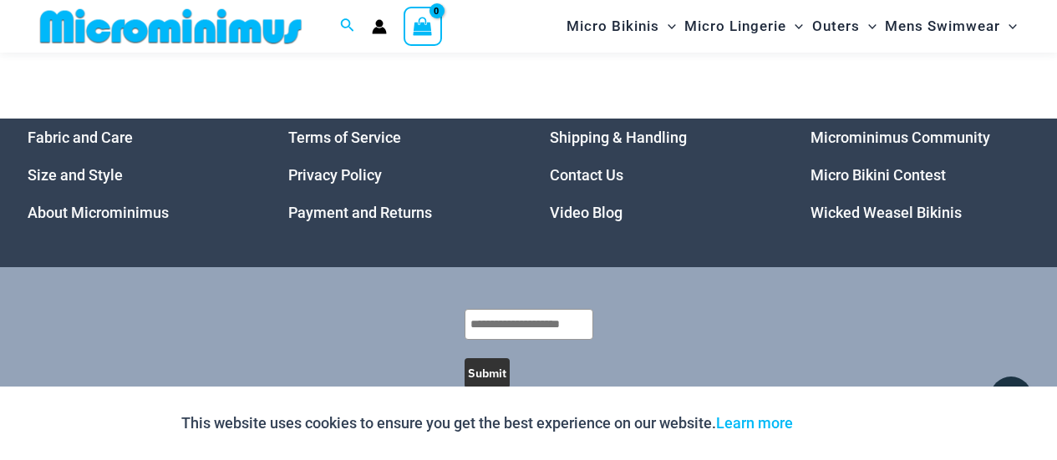
click at [874, 184] on link "Micro Bikini Contest" at bounding box center [878, 175] width 135 height 18
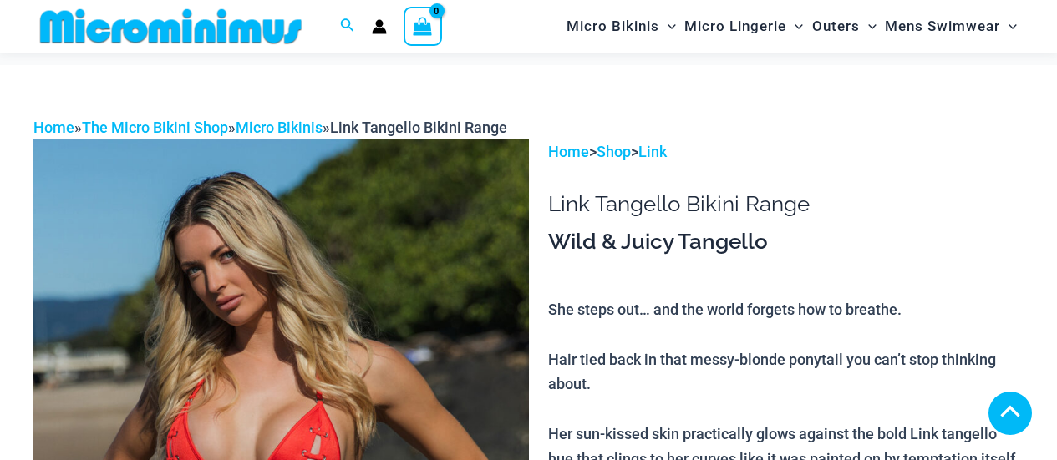
scroll to position [516, 0]
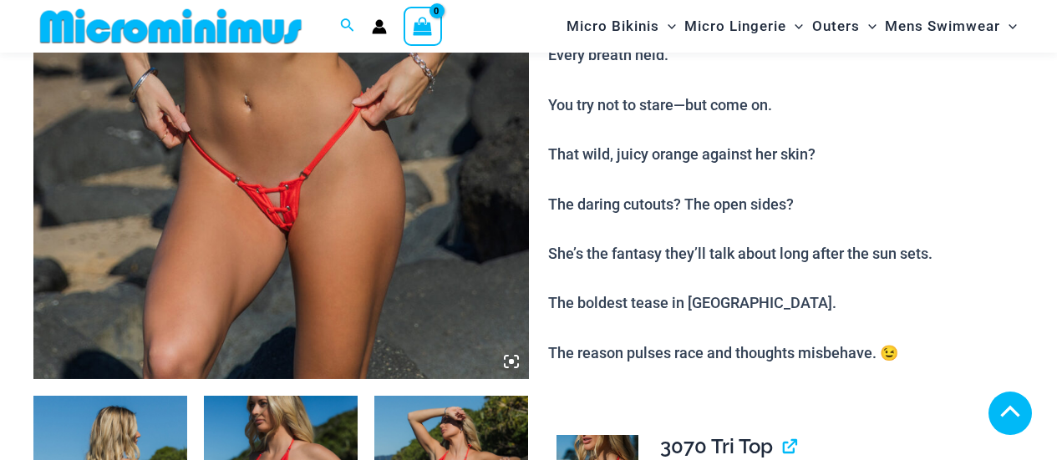
click at [512, 365] on icon at bounding box center [511, 361] width 15 height 15
click at [506, 359] on icon at bounding box center [511, 361] width 15 height 15
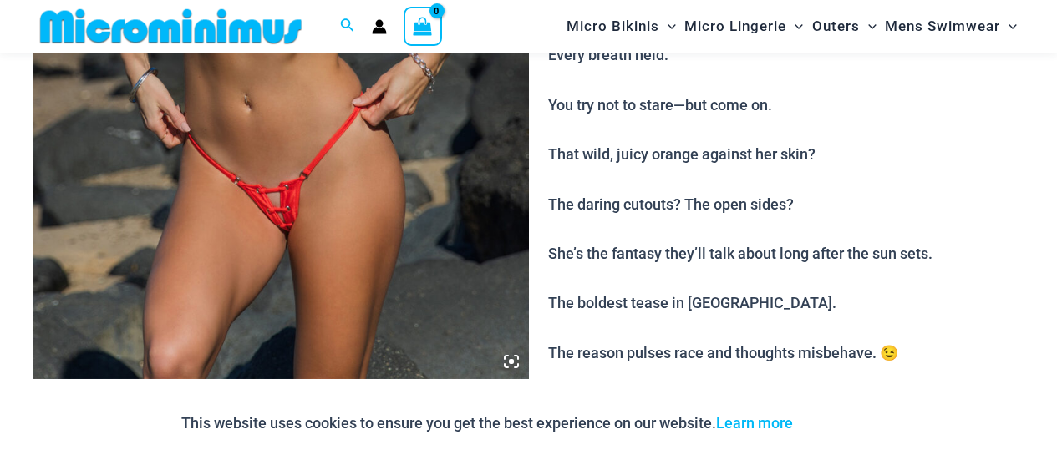
click at [511, 362] on icon at bounding box center [511, 361] width 5 height 5
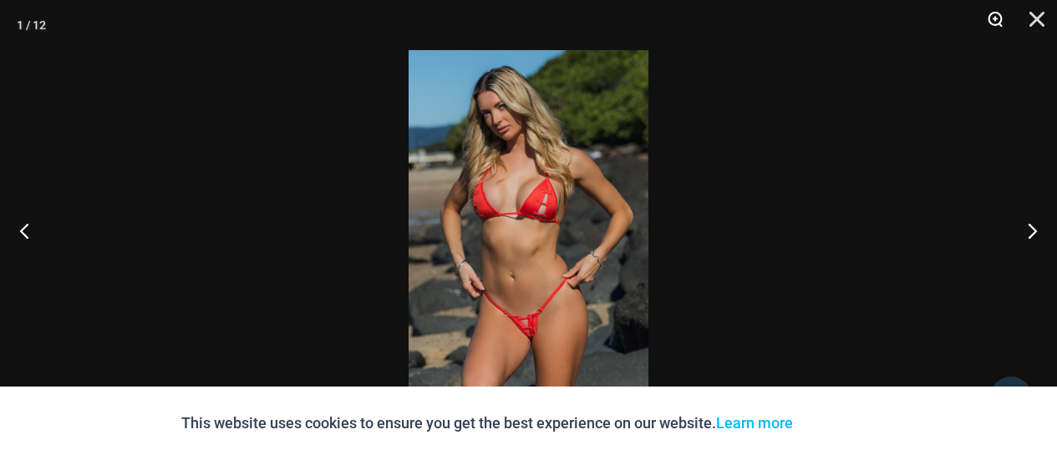
click at [996, 18] on button "Zoom" at bounding box center [990, 25] width 42 height 50
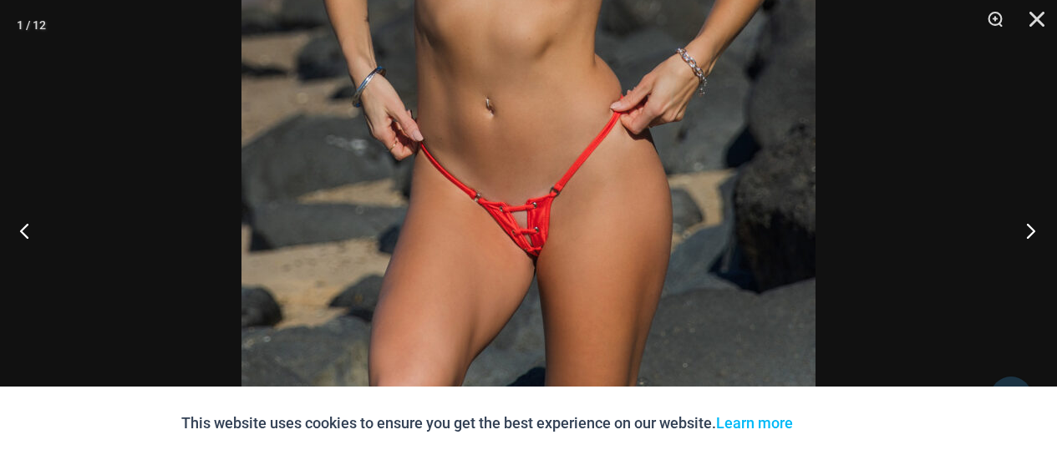
click at [1028, 221] on button "Next" at bounding box center [1025, 231] width 63 height 84
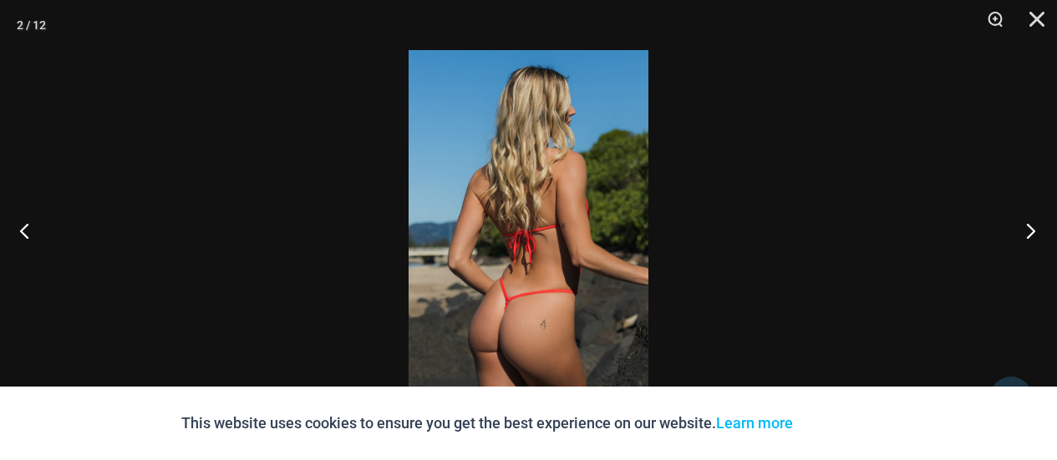
click at [1028, 221] on button "Next" at bounding box center [1025, 231] width 63 height 84
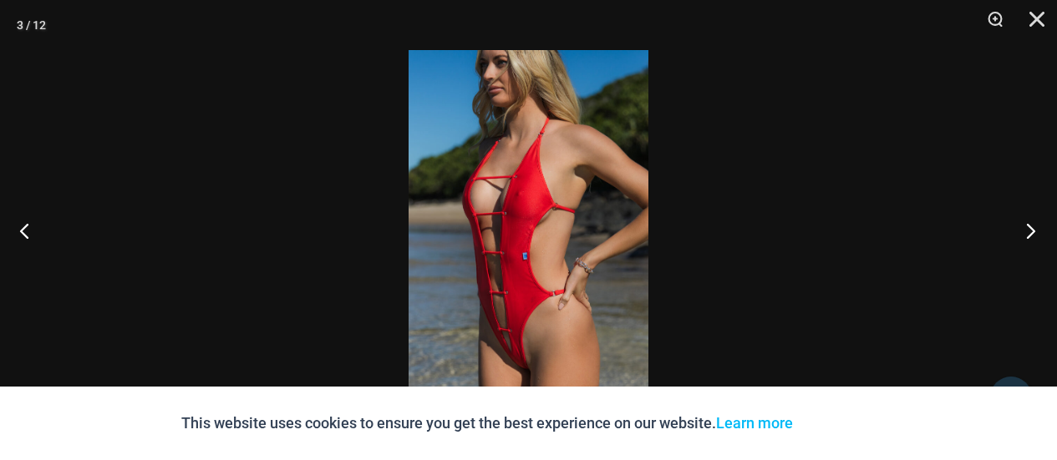
click at [1028, 221] on button "Next" at bounding box center [1025, 231] width 63 height 84
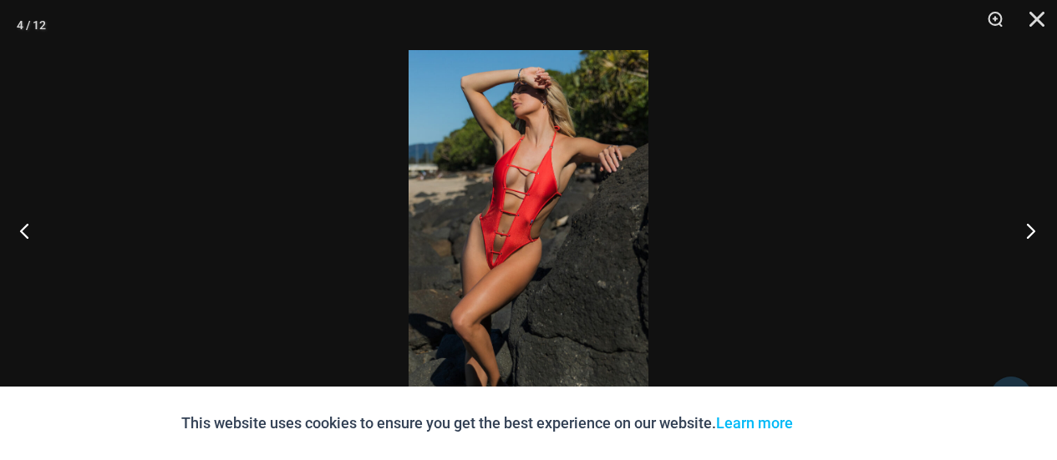
click at [1028, 221] on button "Next" at bounding box center [1025, 231] width 63 height 84
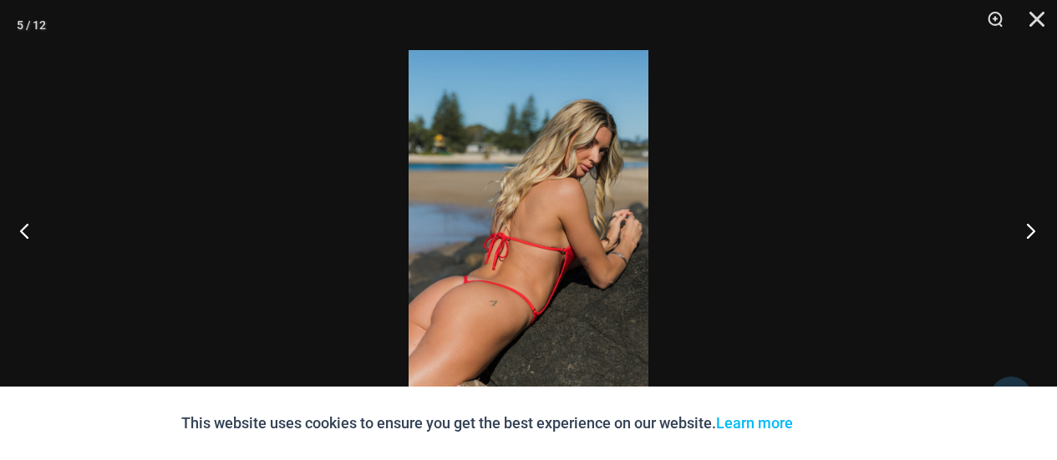
click at [1028, 221] on button "Next" at bounding box center [1025, 231] width 63 height 84
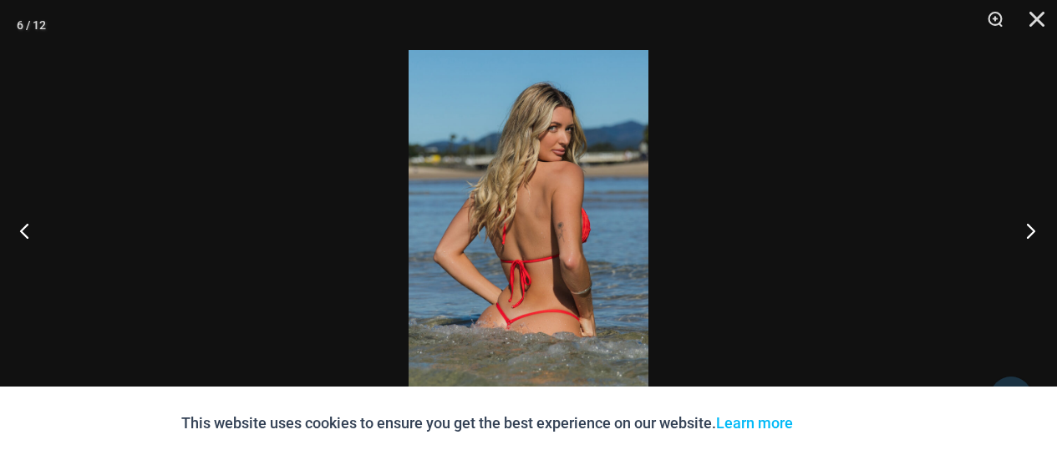
click at [1028, 221] on button "Next" at bounding box center [1025, 231] width 63 height 84
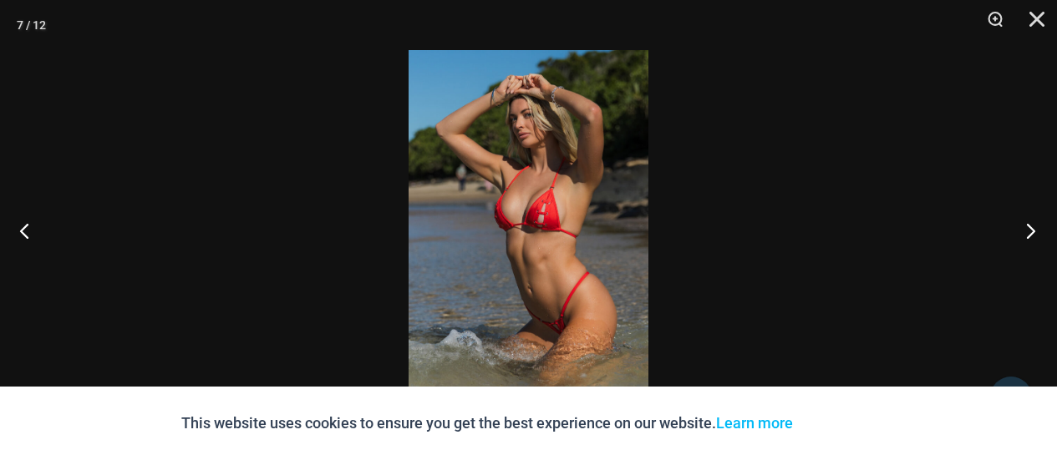
click at [1028, 221] on button "Next" at bounding box center [1025, 231] width 63 height 84
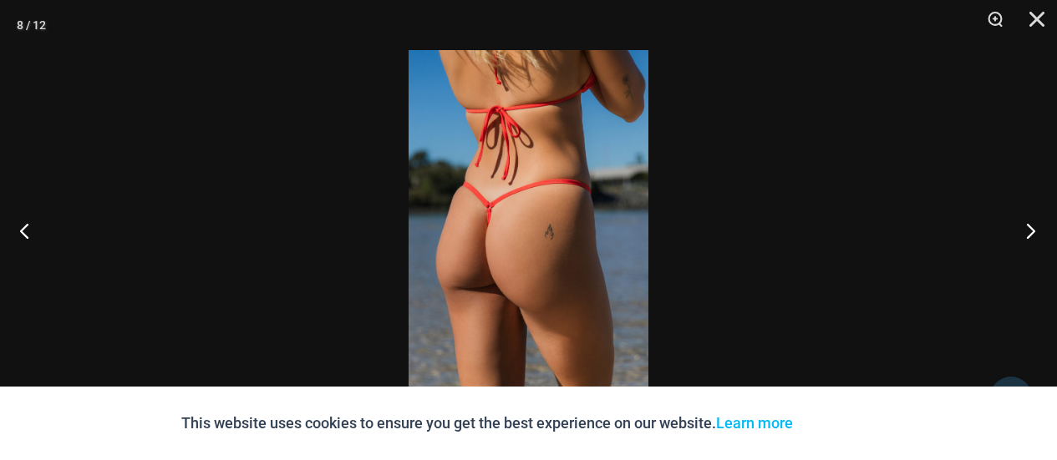
click at [1028, 221] on button "Next" at bounding box center [1025, 231] width 63 height 84
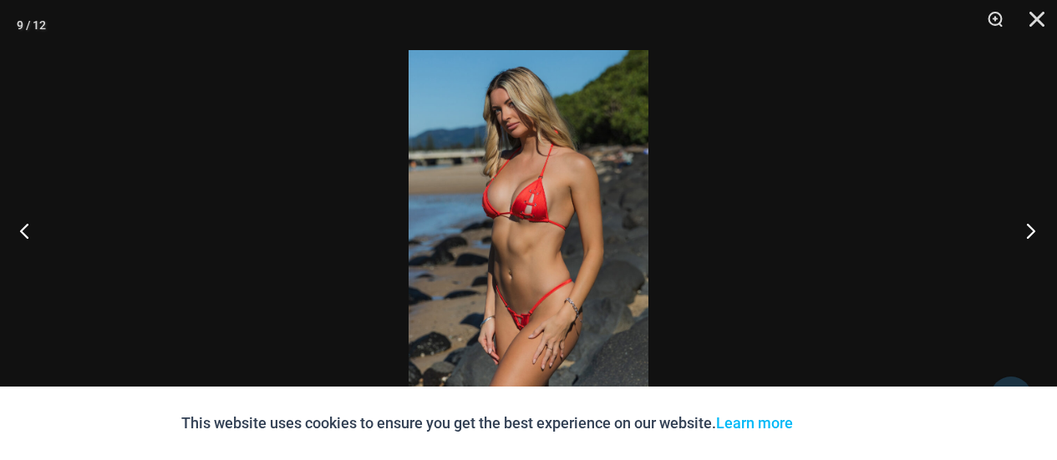
click at [1028, 221] on button "Next" at bounding box center [1025, 231] width 63 height 84
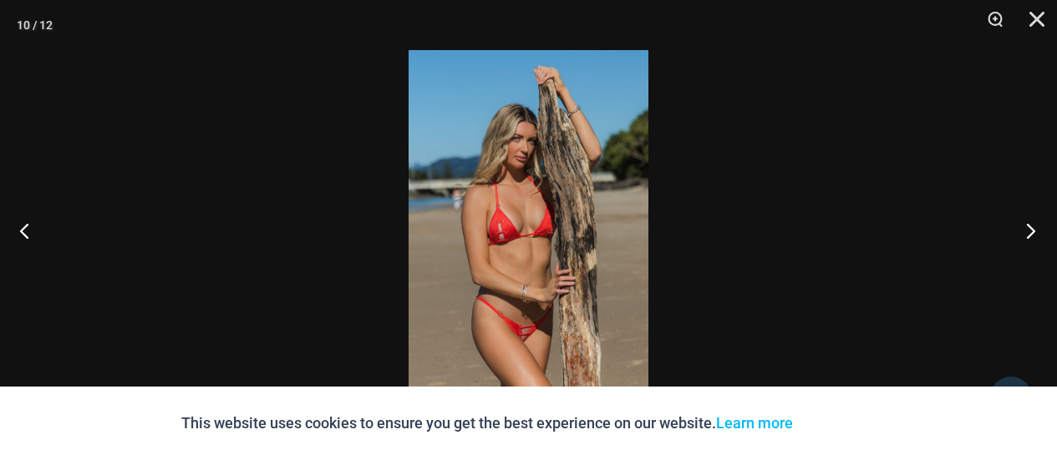
click at [1044, 225] on button "Next" at bounding box center [1025, 231] width 63 height 84
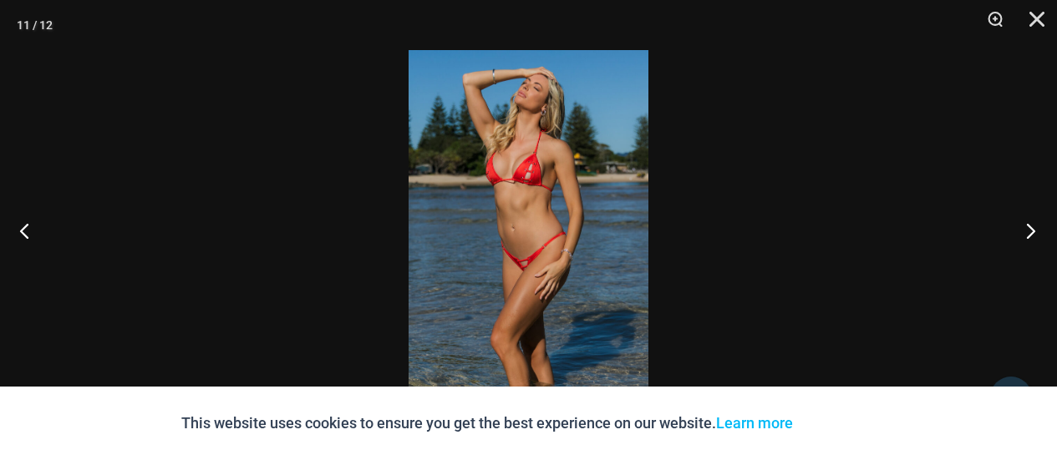
click at [1037, 225] on button "Next" at bounding box center [1025, 231] width 63 height 84
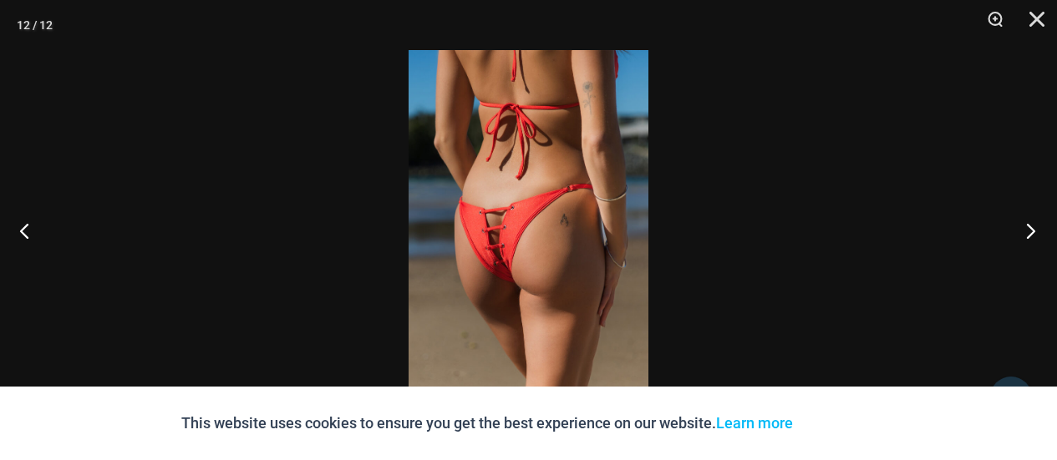
click at [1037, 225] on button "Next" at bounding box center [1025, 231] width 63 height 84
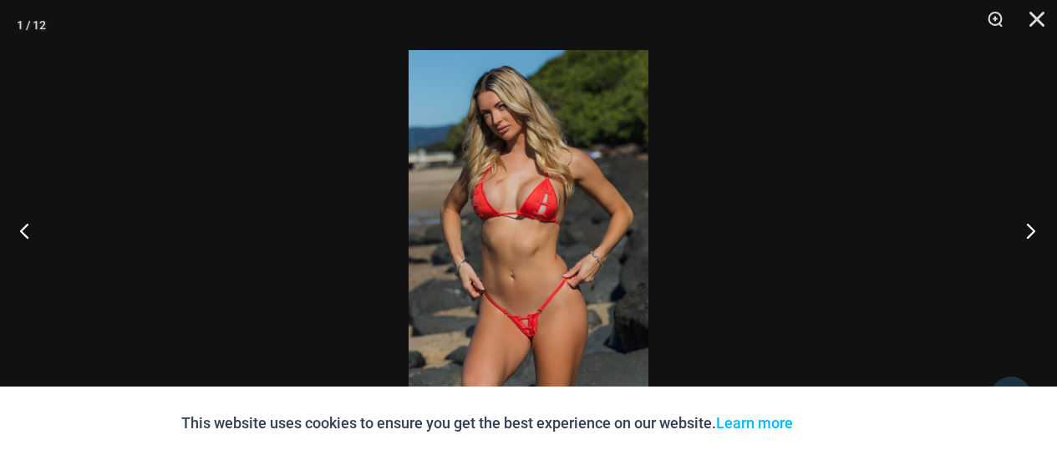
click at [1037, 225] on button "Next" at bounding box center [1025, 231] width 63 height 84
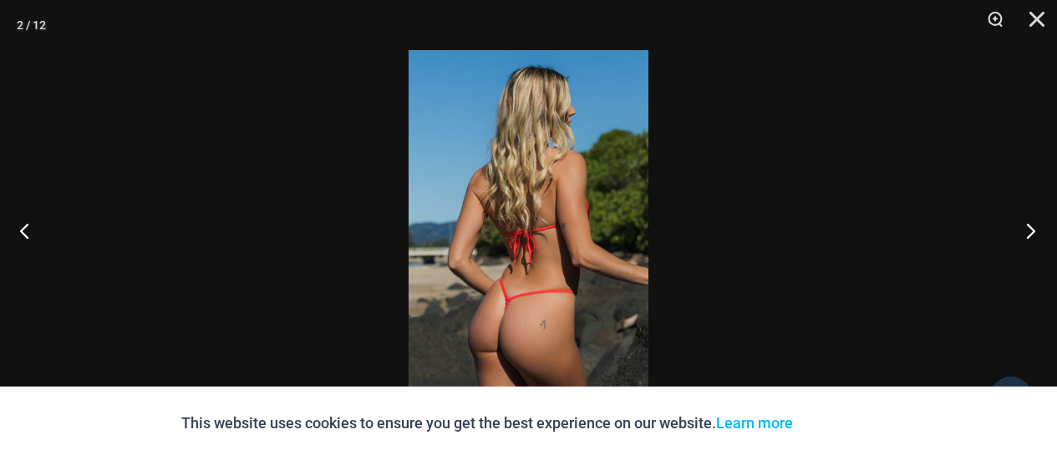
click at [1037, 225] on button "Next" at bounding box center [1025, 231] width 63 height 84
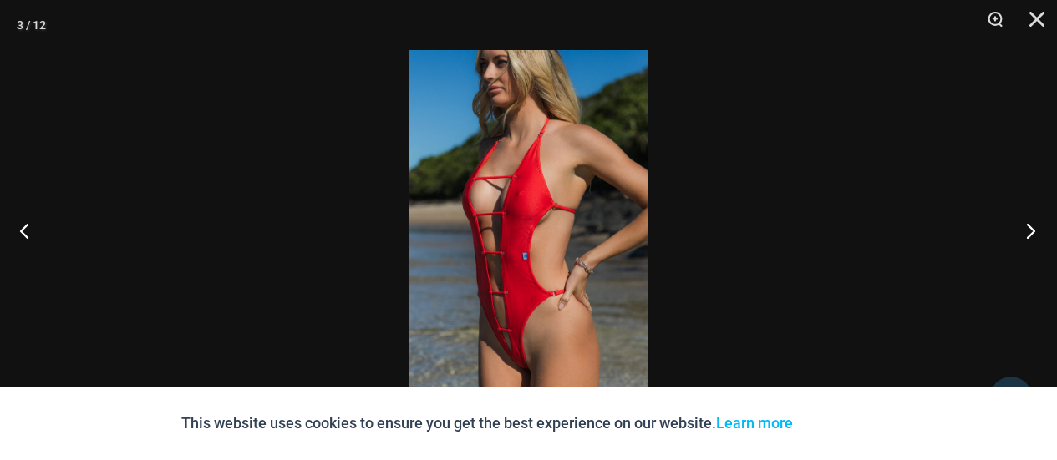
click at [1037, 225] on button "Next" at bounding box center [1025, 231] width 63 height 84
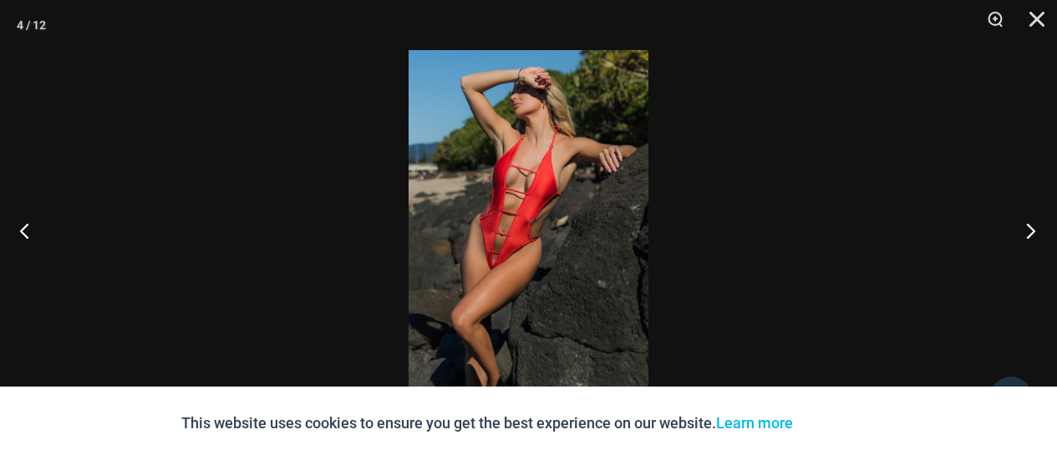
click at [1037, 225] on button "Next" at bounding box center [1025, 231] width 63 height 84
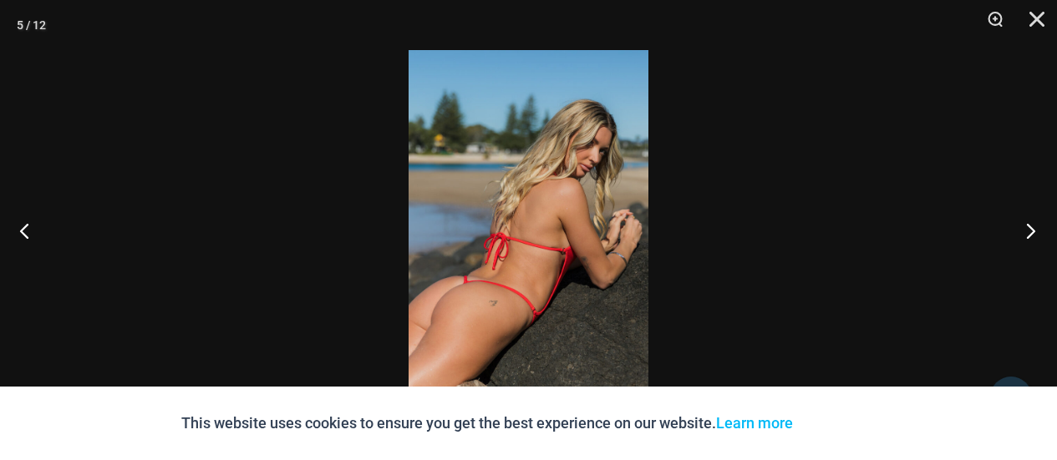
click at [1037, 225] on button "Next" at bounding box center [1025, 231] width 63 height 84
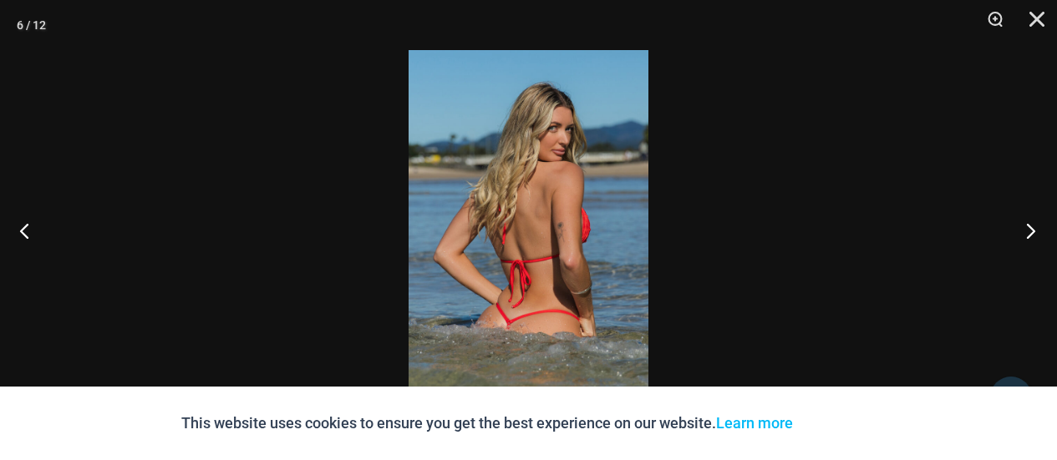
click at [1037, 225] on button "Next" at bounding box center [1025, 231] width 63 height 84
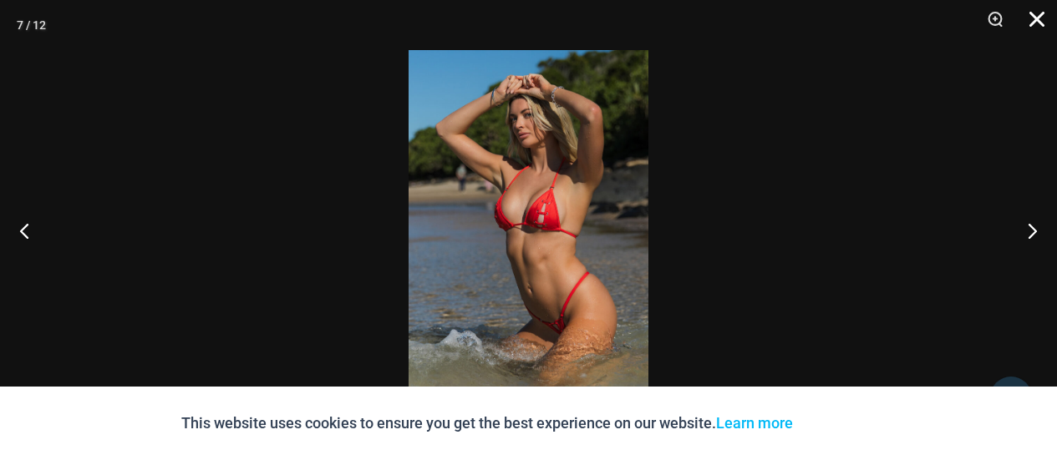
click at [1041, 11] on button "Close" at bounding box center [1031, 25] width 42 height 50
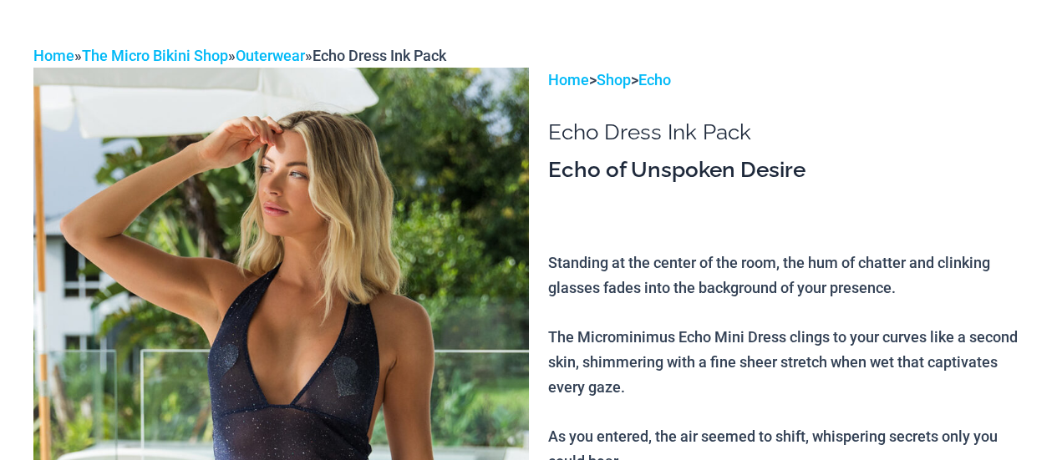
scroll to position [104, 0]
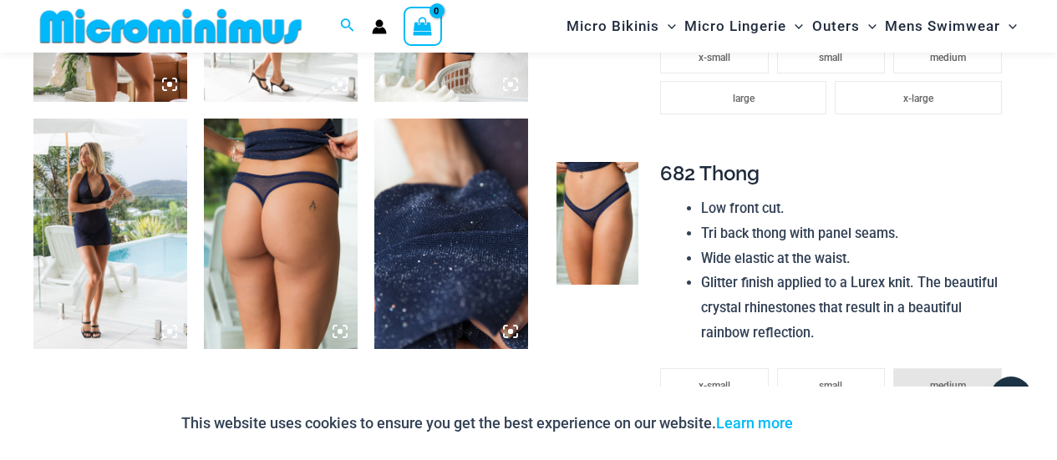
scroll to position [1289, 0]
click at [508, 331] on icon at bounding box center [510, 331] width 15 height 15
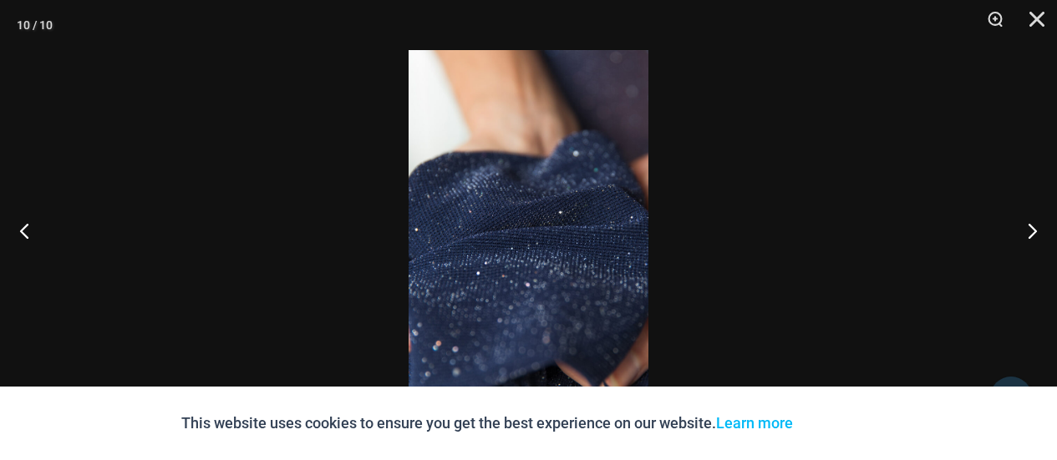
click at [574, 247] on img at bounding box center [529, 230] width 240 height 360
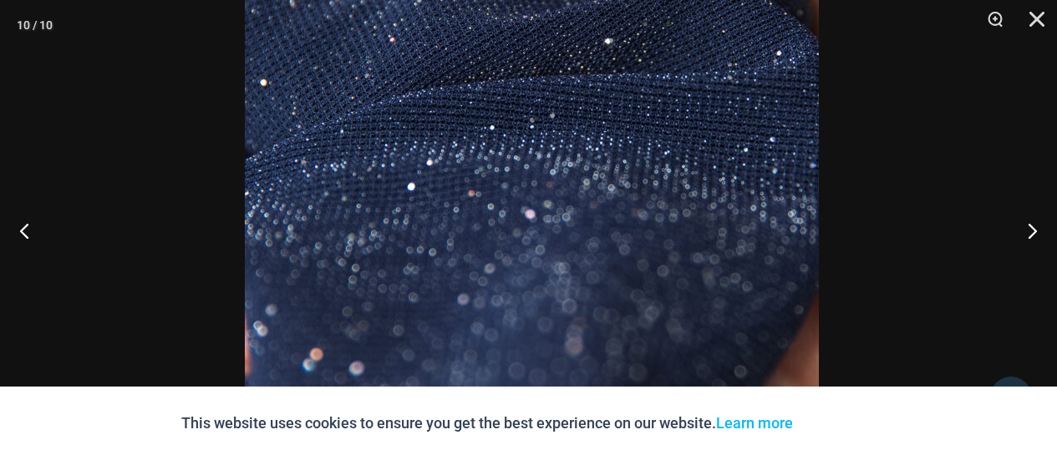
click at [587, 207] on img at bounding box center [532, 83] width 574 height 861
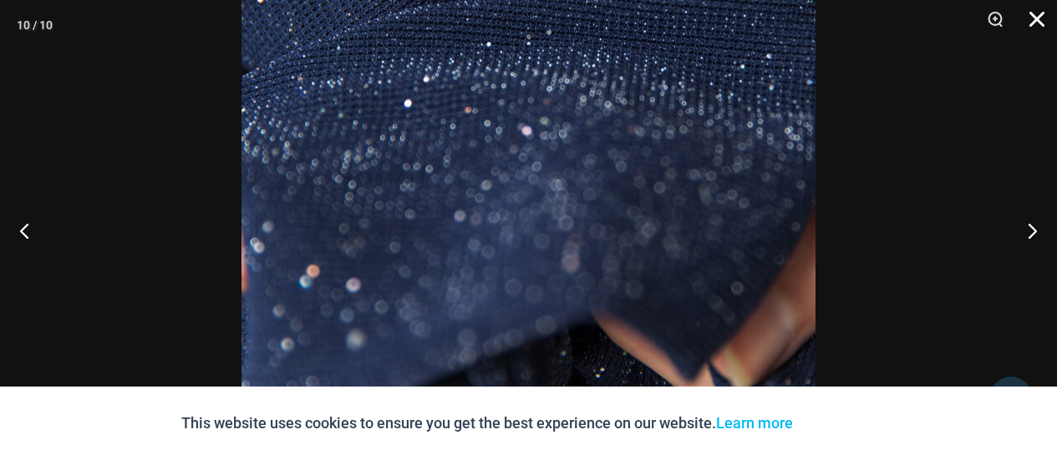
click at [1040, 16] on button "Close" at bounding box center [1031, 25] width 42 height 50
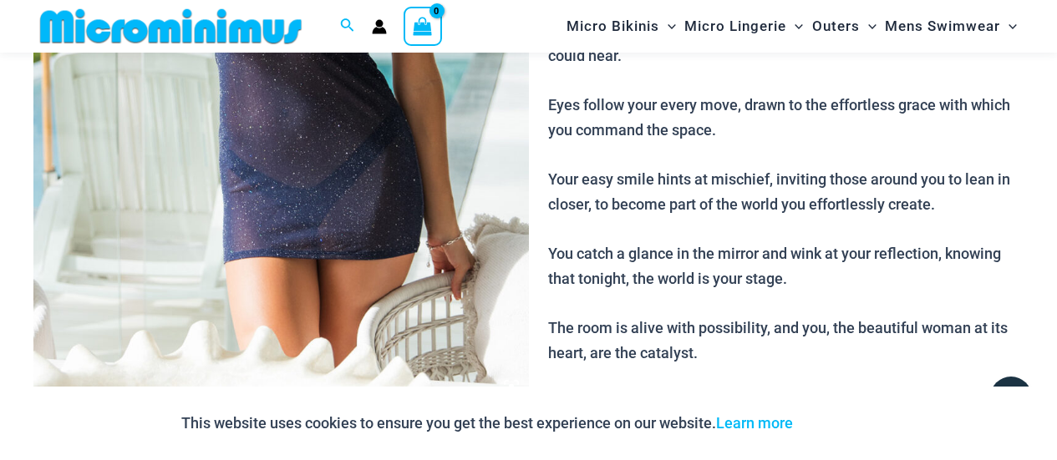
scroll to position [491, 0]
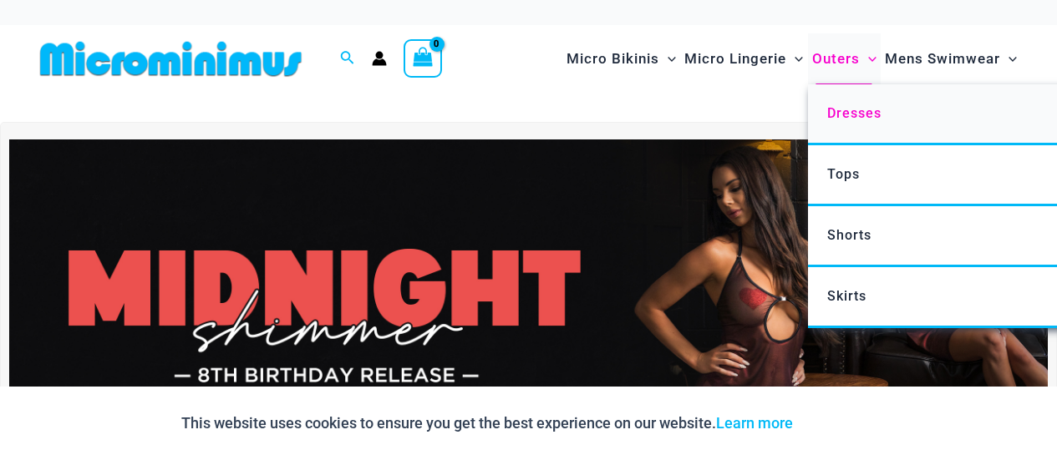
click at [840, 111] on span "Dresses" at bounding box center [854, 113] width 54 height 16
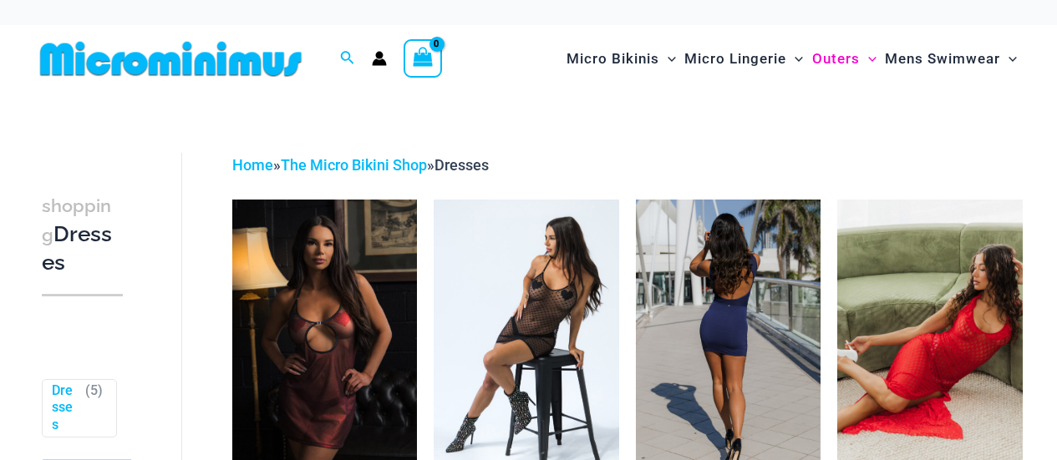
click at [729, 264] on img at bounding box center [729, 338] width 186 height 277
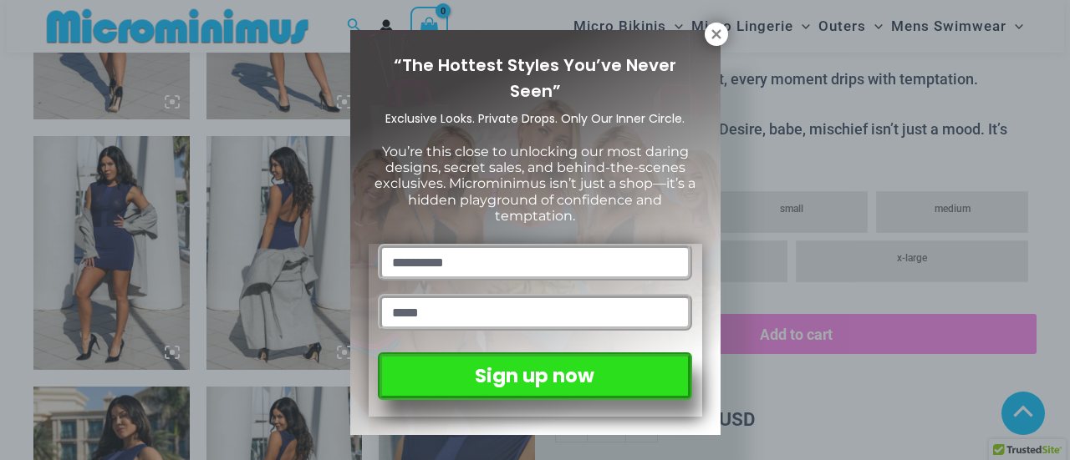
scroll to position [1036, 0]
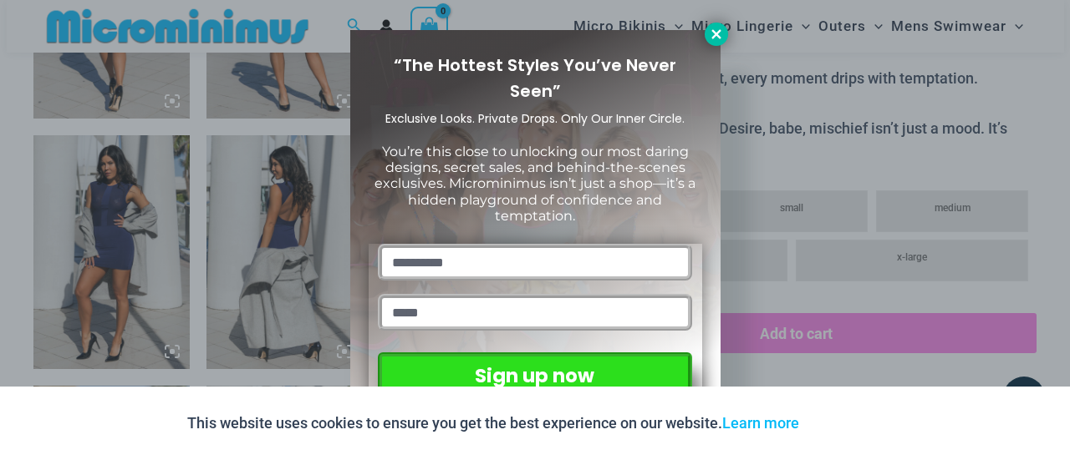
click at [715, 36] on icon at bounding box center [716, 34] width 15 height 15
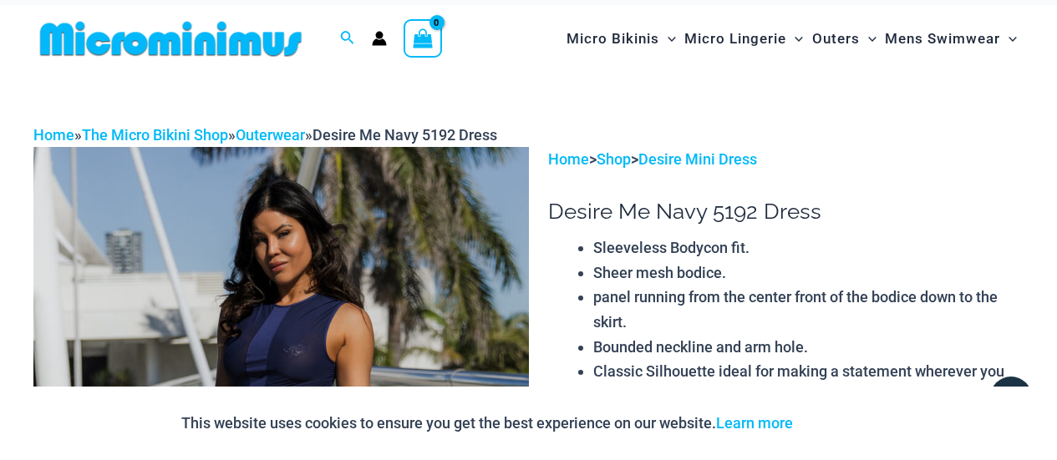
scroll to position [0, 0]
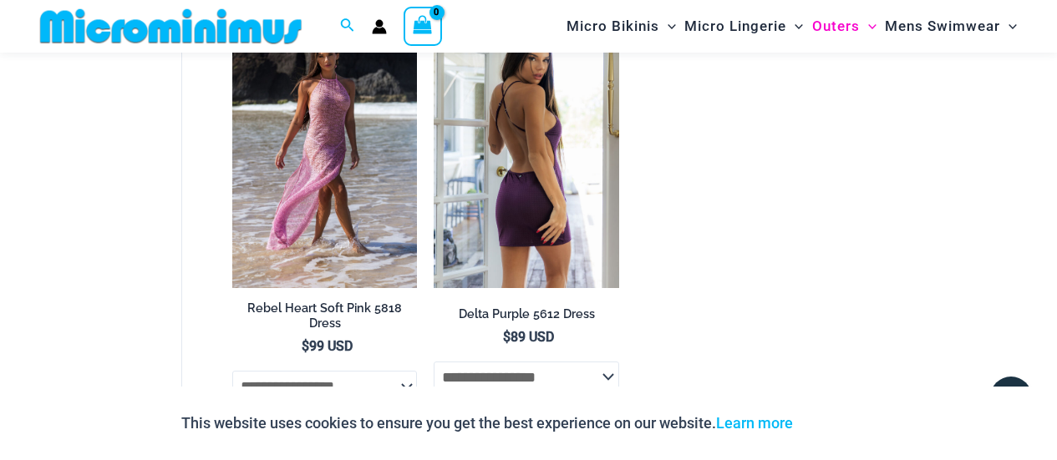
scroll to position [1518, 0]
click at [504, 165] on img at bounding box center [527, 148] width 186 height 277
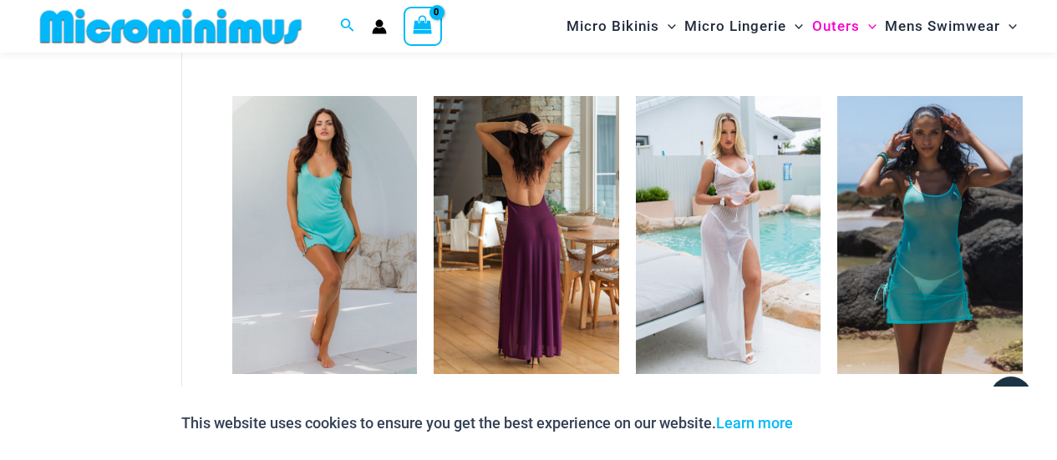
scroll to position [536, 0]
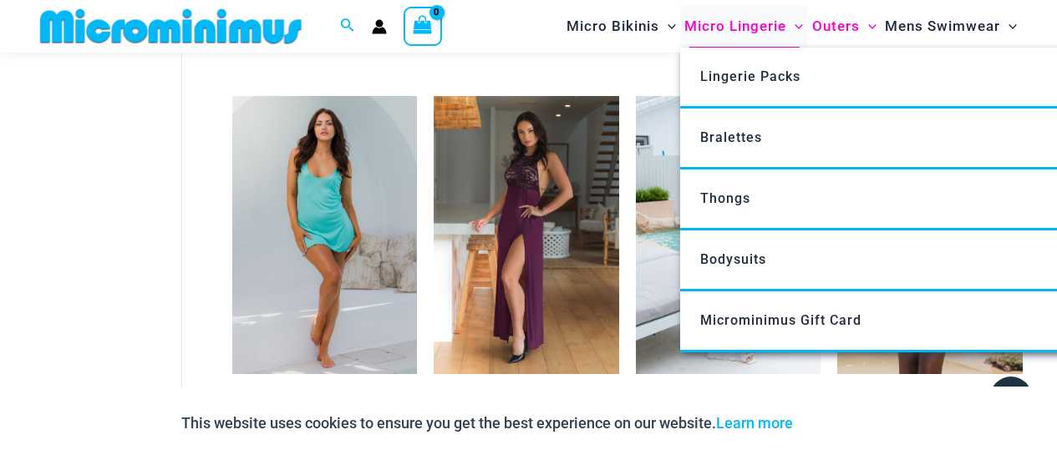
click at [740, 34] on span "Micro Lingerie" at bounding box center [735, 26] width 102 height 43
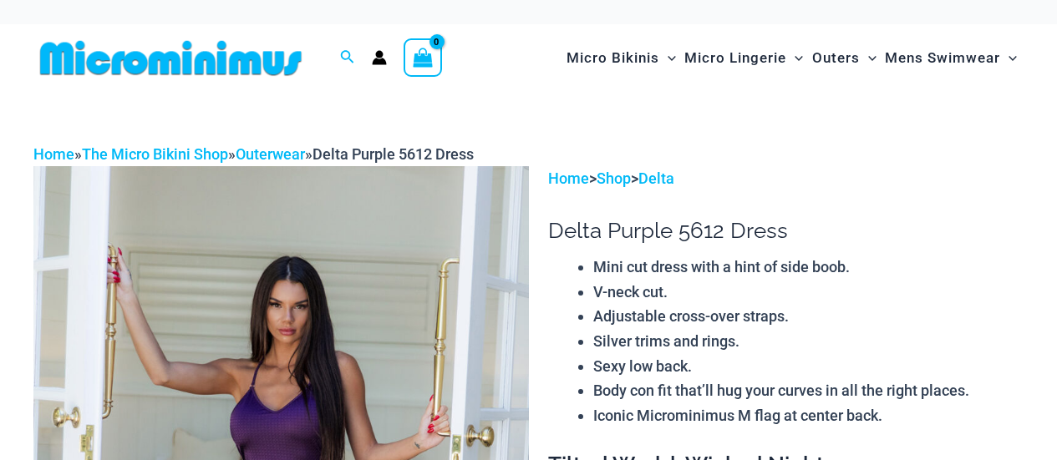
scroll to position [262, 0]
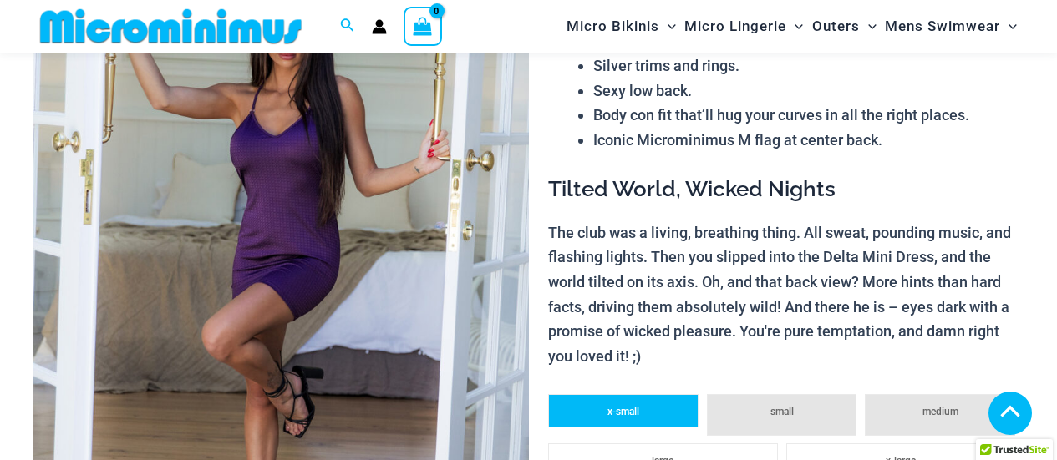
scroll to position [598, 0]
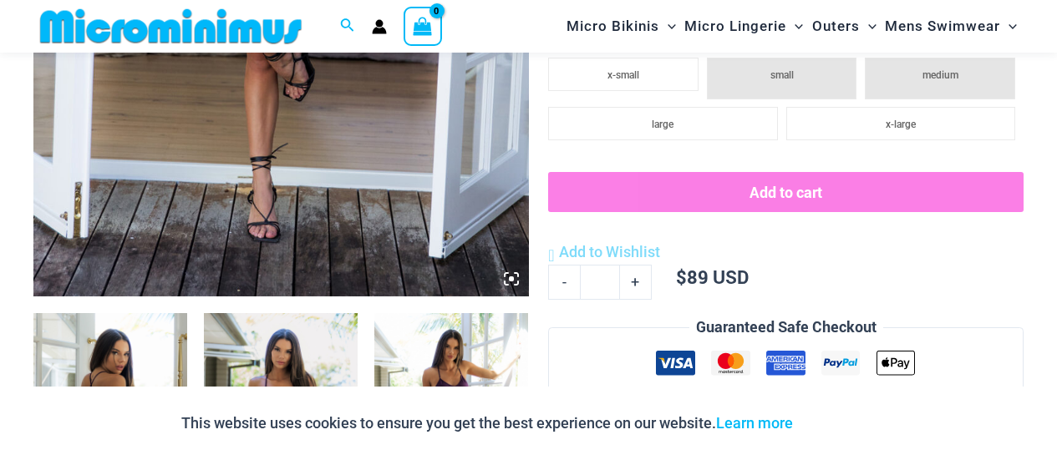
click at [509, 279] on icon at bounding box center [511, 279] width 5 height 5
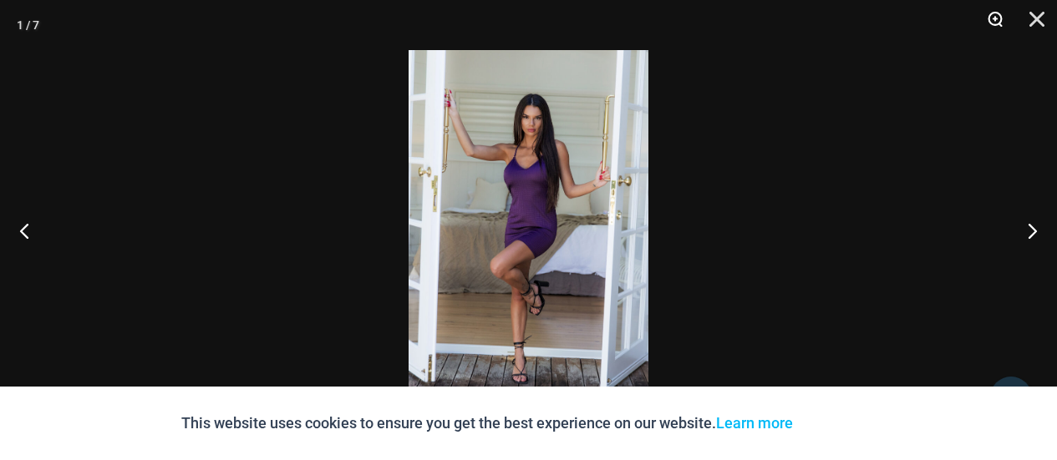
click at [993, 23] on button "Zoom" at bounding box center [990, 25] width 42 height 50
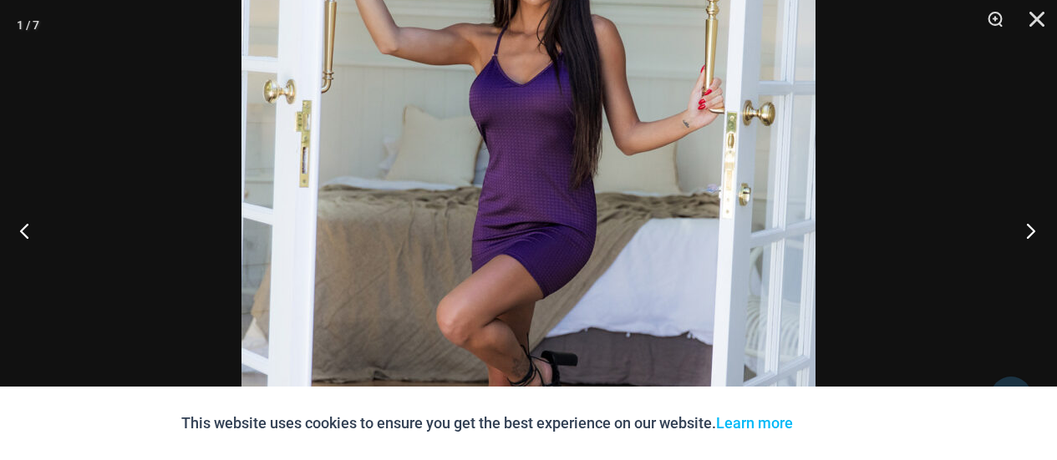
click at [1027, 232] on button "Next" at bounding box center [1025, 231] width 63 height 84
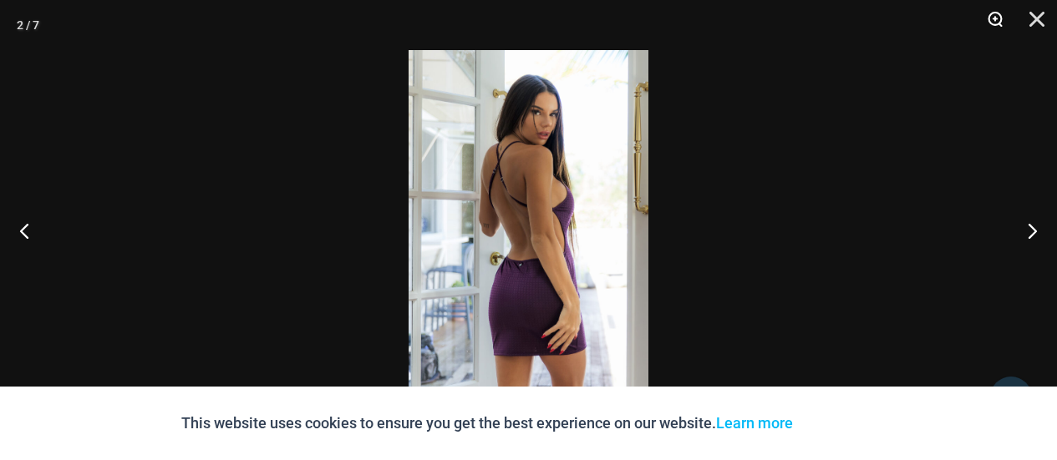
click at [999, 25] on button "Zoom" at bounding box center [990, 25] width 42 height 50
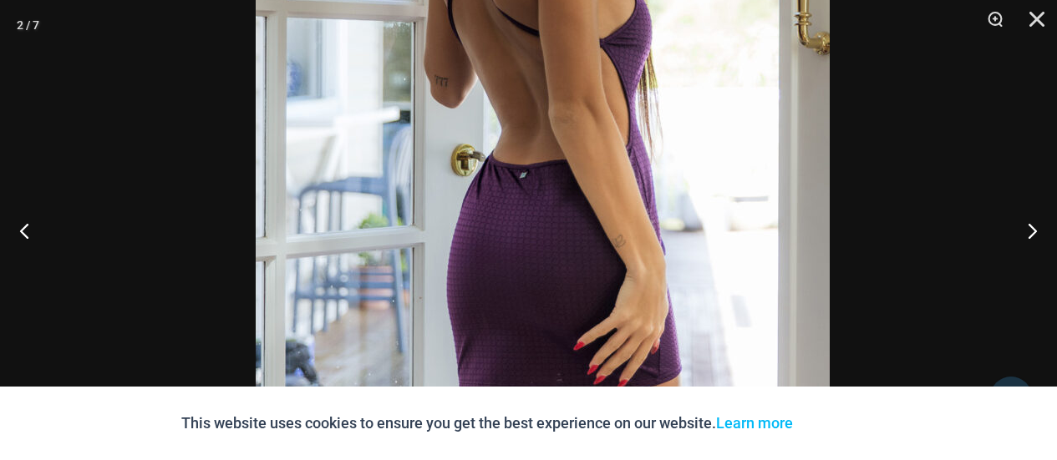
click at [623, 237] on img at bounding box center [543, 92] width 574 height 861
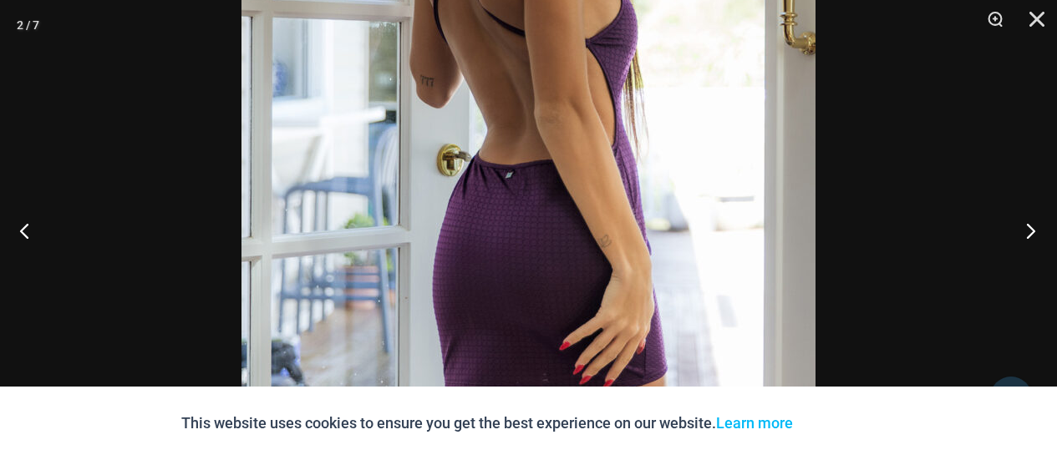
click at [1028, 234] on button "Next" at bounding box center [1025, 231] width 63 height 84
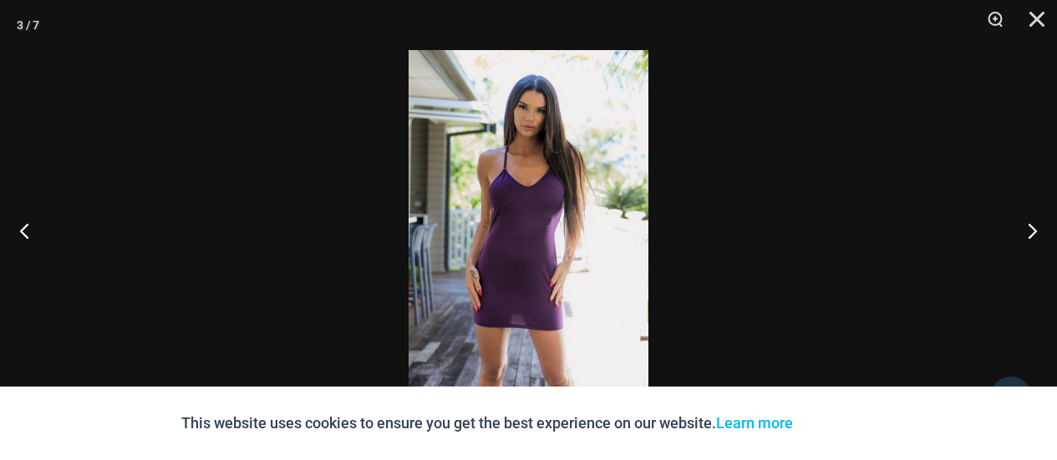
click at [549, 263] on img at bounding box center [529, 230] width 240 height 360
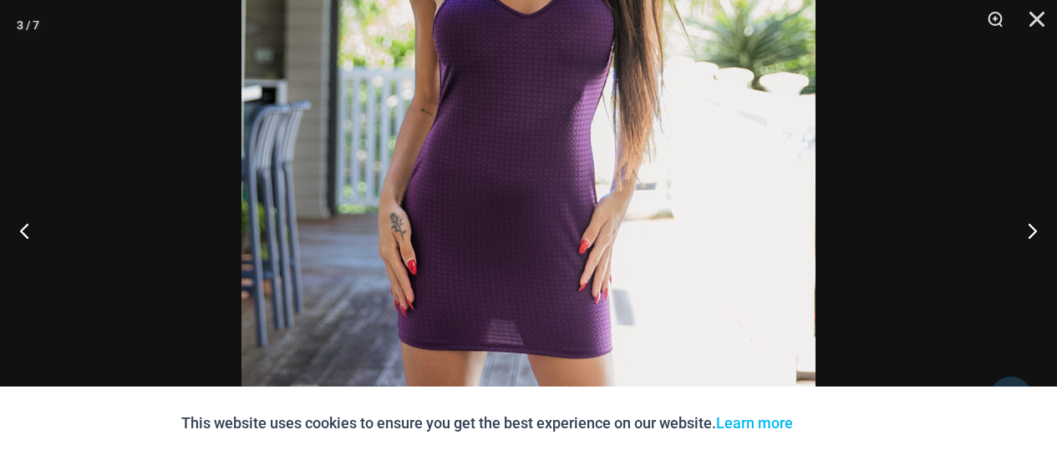
click at [567, 277] on img at bounding box center [529, 117] width 574 height 861
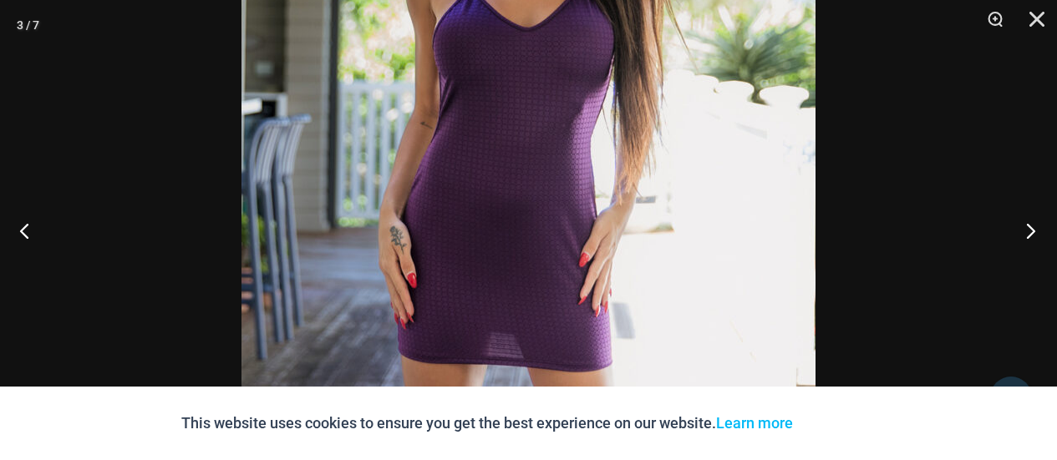
click at [1027, 231] on button "Next" at bounding box center [1025, 231] width 63 height 84
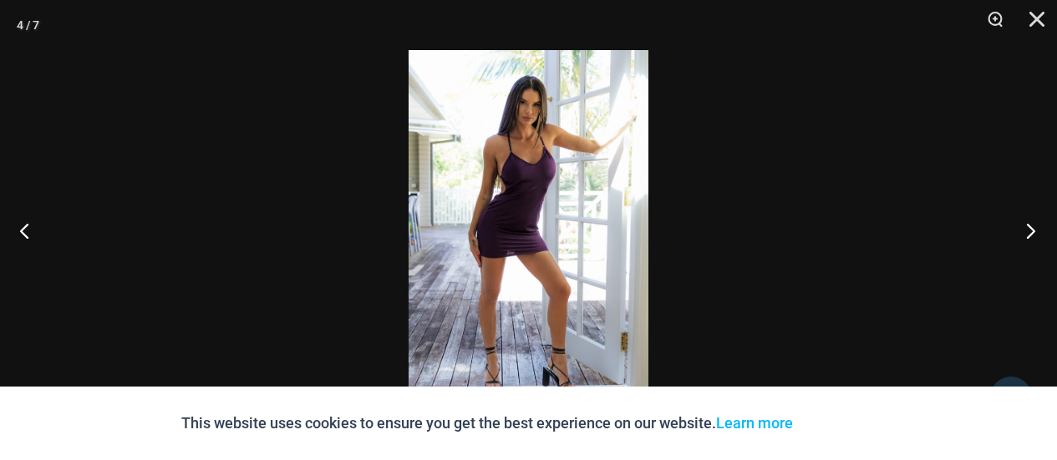
click at [1027, 231] on button "Next" at bounding box center [1025, 231] width 63 height 84
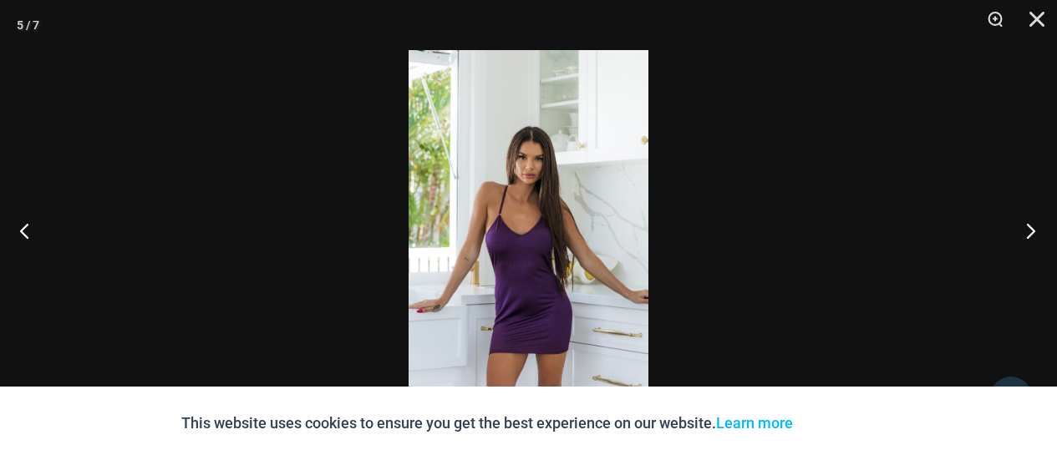
click at [1027, 231] on button "Next" at bounding box center [1025, 231] width 63 height 84
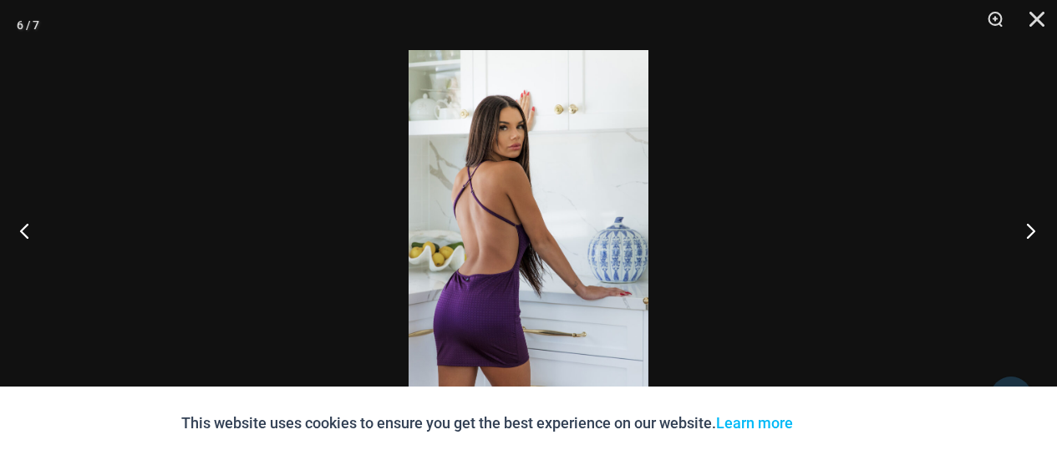
click at [1027, 231] on button "Next" at bounding box center [1025, 231] width 63 height 84
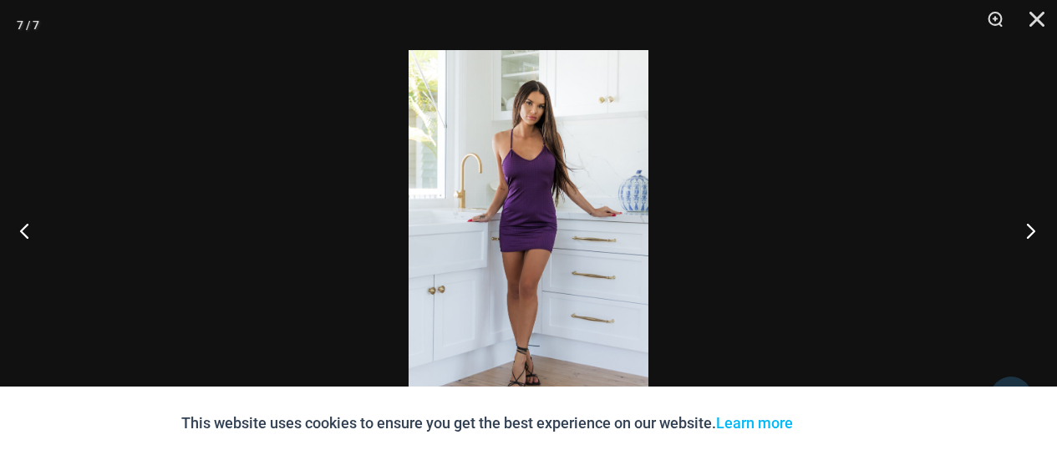
click at [1027, 231] on button "Next" at bounding box center [1025, 231] width 63 height 84
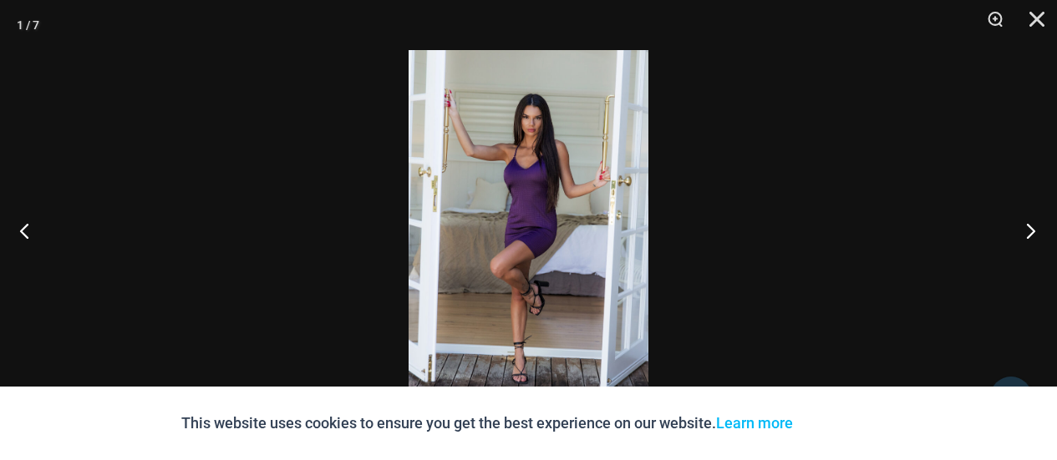
click at [1027, 231] on button "Next" at bounding box center [1025, 231] width 63 height 84
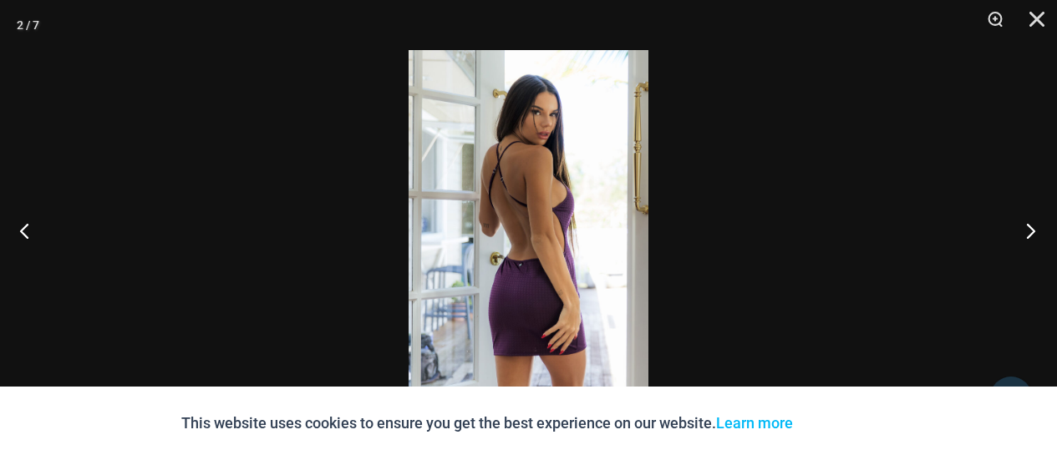
click at [1027, 231] on button "Next" at bounding box center [1025, 231] width 63 height 84
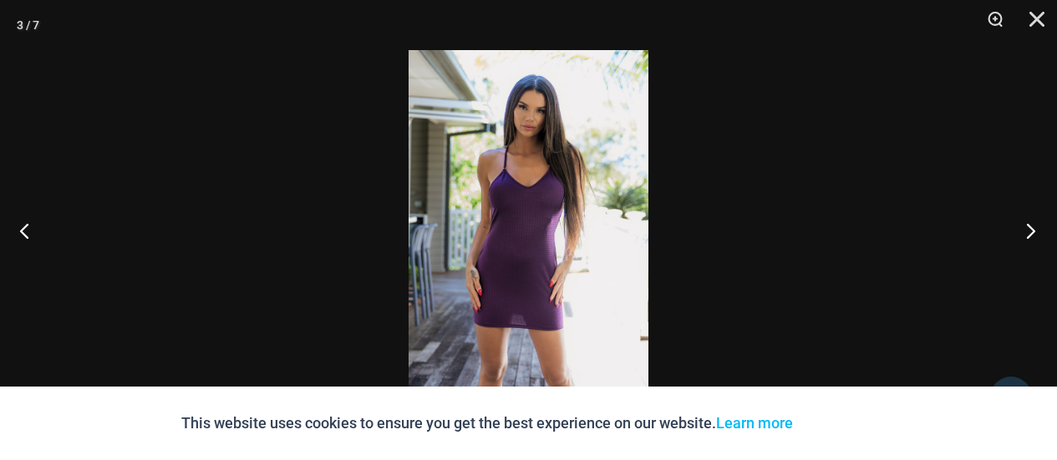
click at [1027, 231] on button "Next" at bounding box center [1025, 231] width 63 height 84
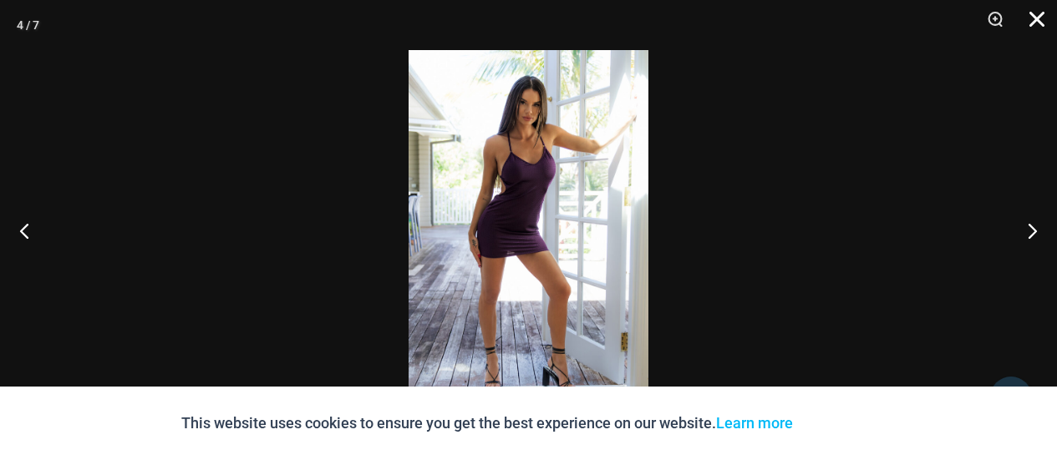
click at [1036, 23] on button "Close" at bounding box center [1031, 25] width 42 height 50
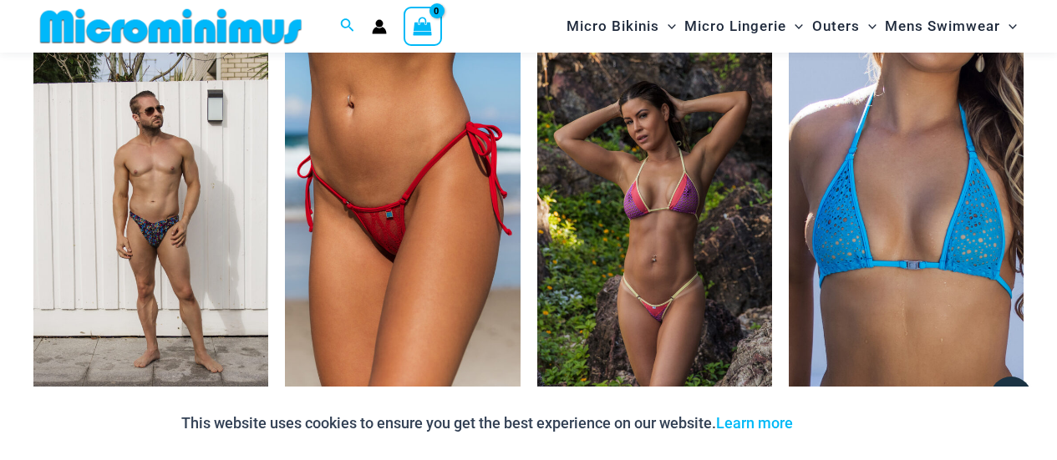
scroll to position [2451, 0]
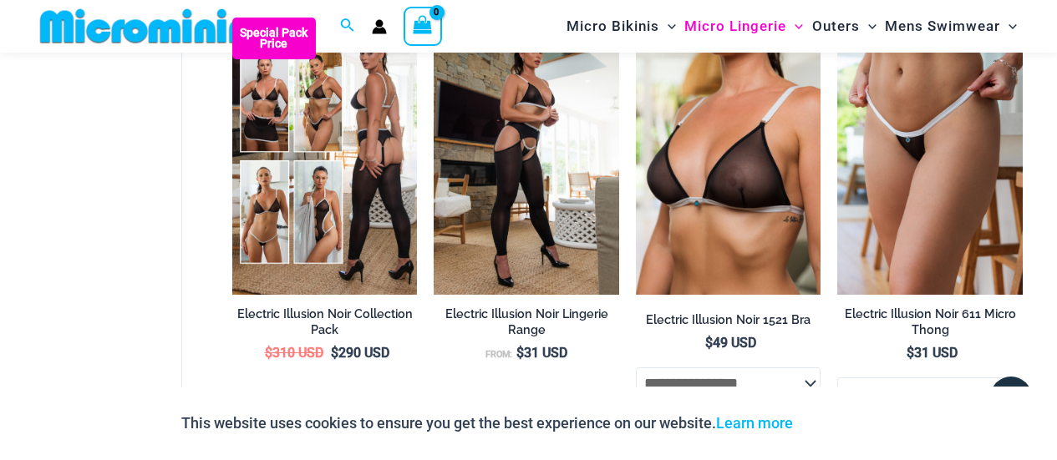
scroll to position [2516, 0]
